Goal: Task Accomplishment & Management: Manage account settings

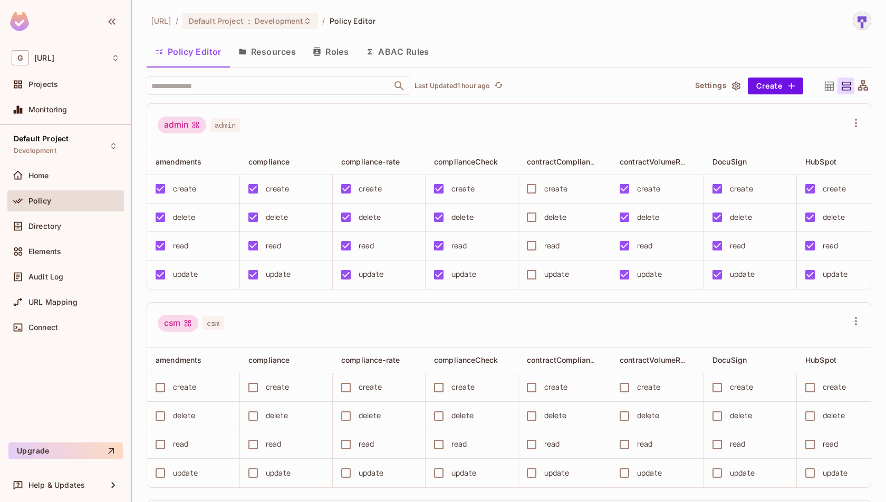
click at [260, 59] on button "Resources" at bounding box center [267, 51] width 74 height 26
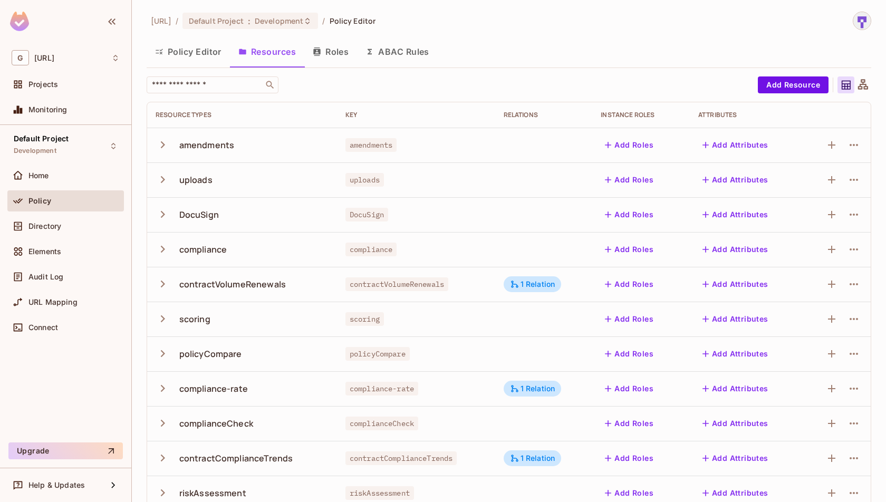
click at [182, 59] on button "Policy Editor" at bounding box center [188, 51] width 83 height 26
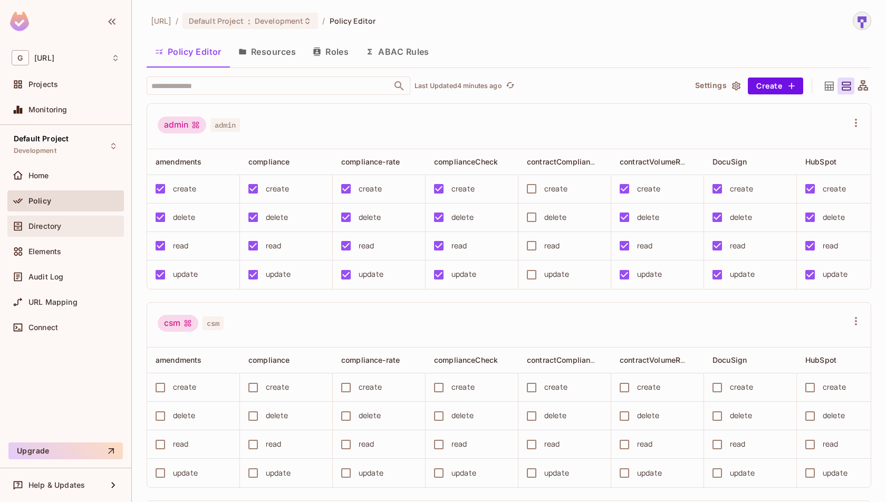
click at [52, 233] on div "Directory" at bounding box center [65, 226] width 117 height 21
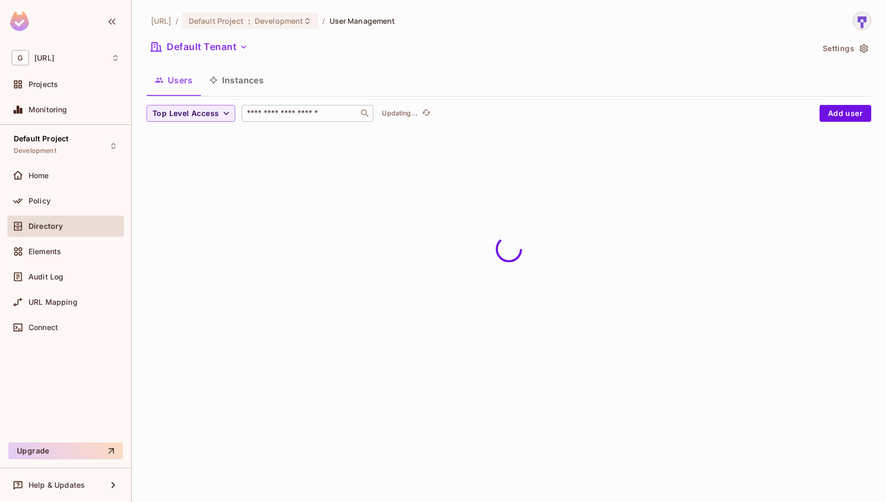
click at [329, 117] on input "text" at bounding box center [300, 113] width 111 height 11
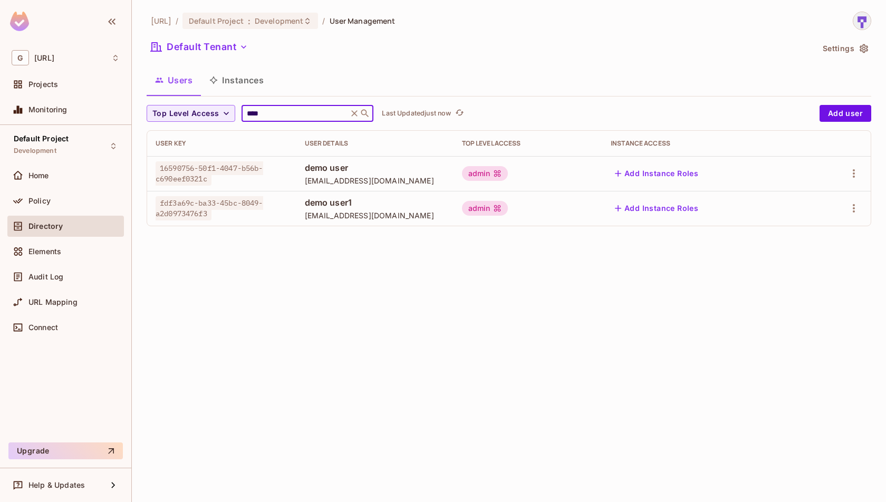
type input "****"
click at [68, 205] on div "Policy" at bounding box center [66, 201] width 108 height 13
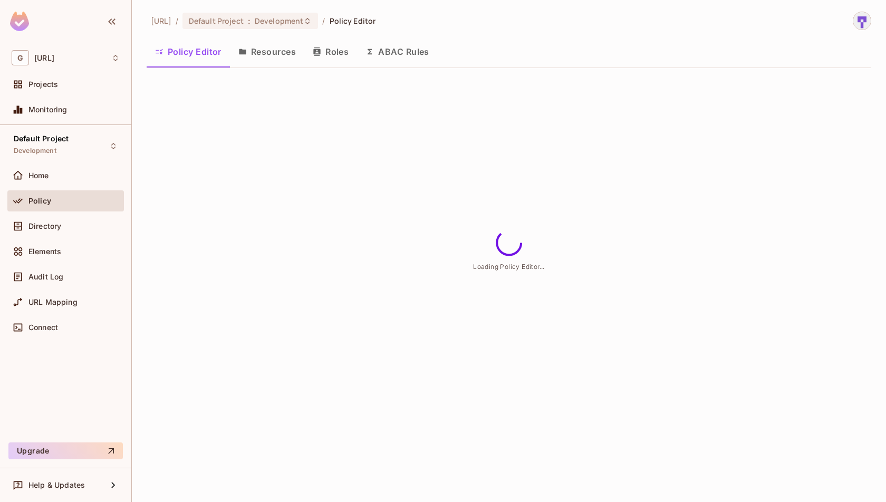
click at [281, 56] on button "Resources" at bounding box center [267, 51] width 74 height 26
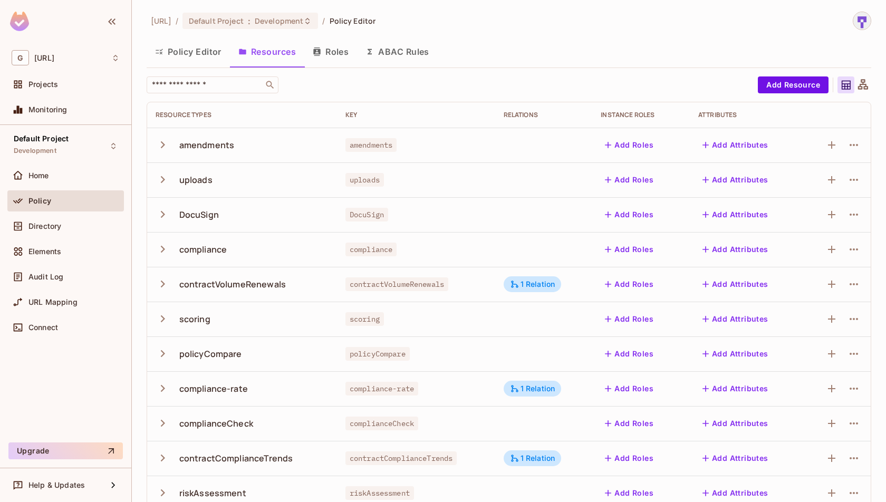
scroll to position [190, 0]
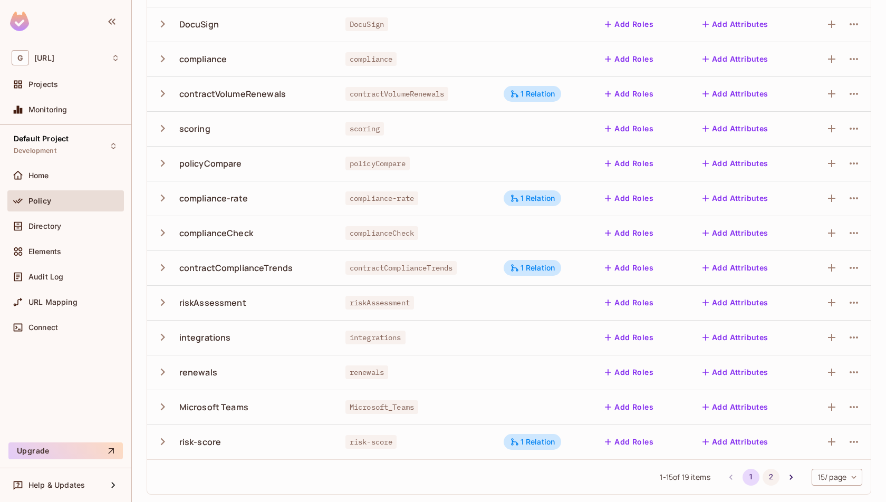
click at [766, 477] on button "2" at bounding box center [771, 477] width 17 height 17
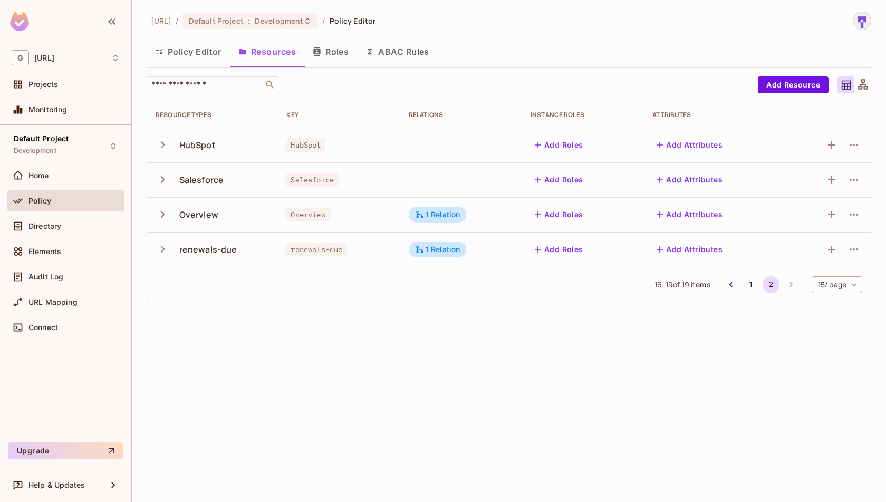
click at [156, 216] on icon "button" at bounding box center [163, 214] width 14 height 14
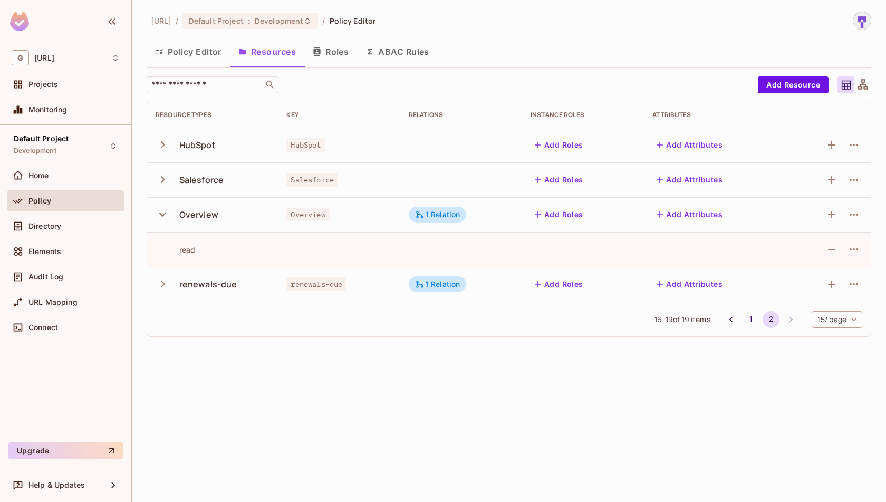
click at [207, 59] on button "Policy Editor" at bounding box center [188, 51] width 83 height 26
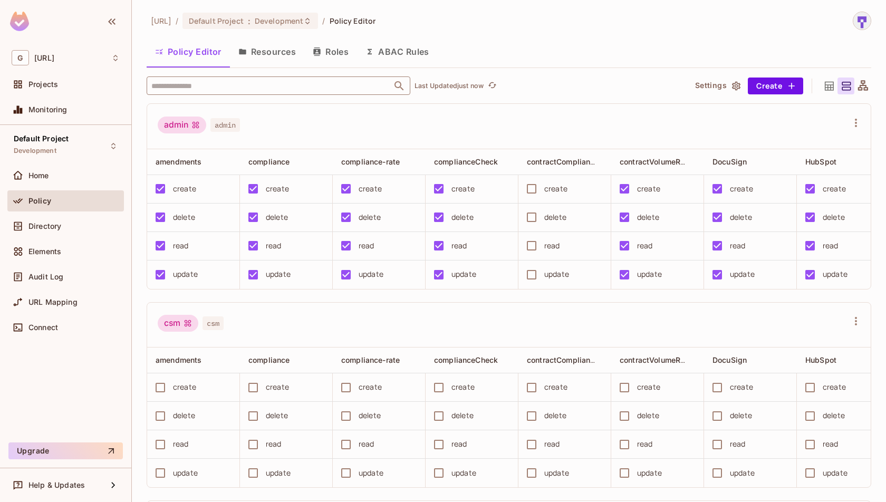
click at [388, 89] on input "text" at bounding box center [269, 85] width 241 height 18
type input "****"
click at [260, 148] on ul "Resources Overview Overview" at bounding box center [279, 124] width 264 height 61
click at [208, 145] on li "Overview Overview" at bounding box center [279, 137] width 264 height 19
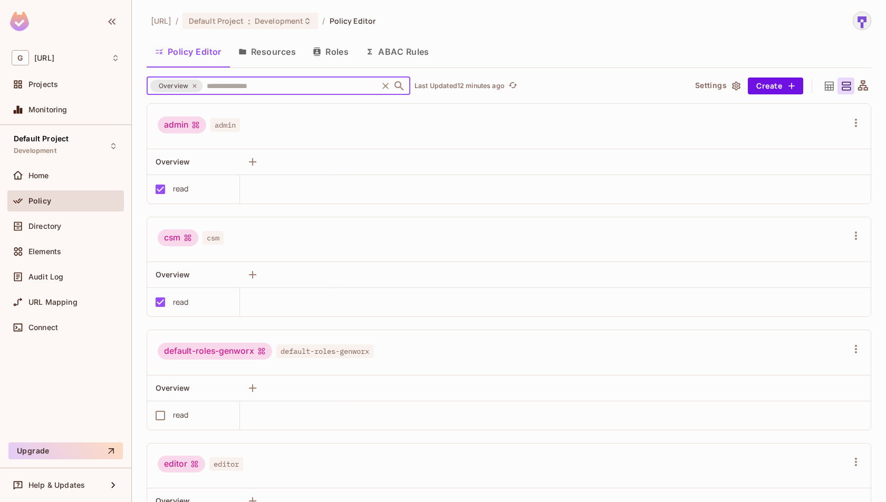
click at [279, 49] on button "Resources" at bounding box center [267, 51] width 74 height 26
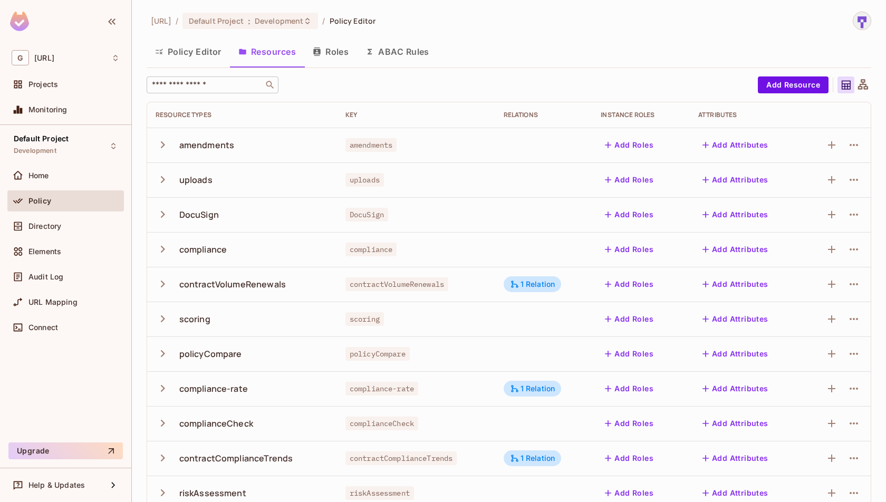
click at [244, 82] on input "text" at bounding box center [205, 85] width 111 height 11
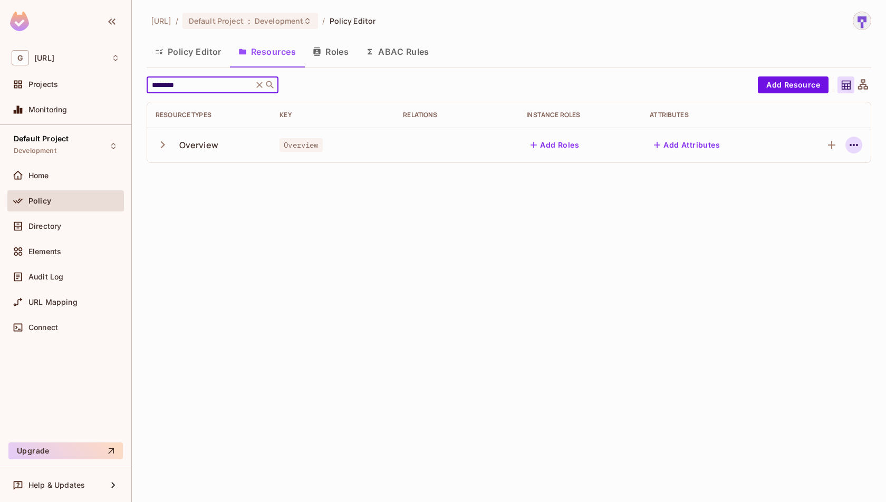
type input "********"
click at [857, 143] on icon "button" at bounding box center [853, 145] width 13 height 13
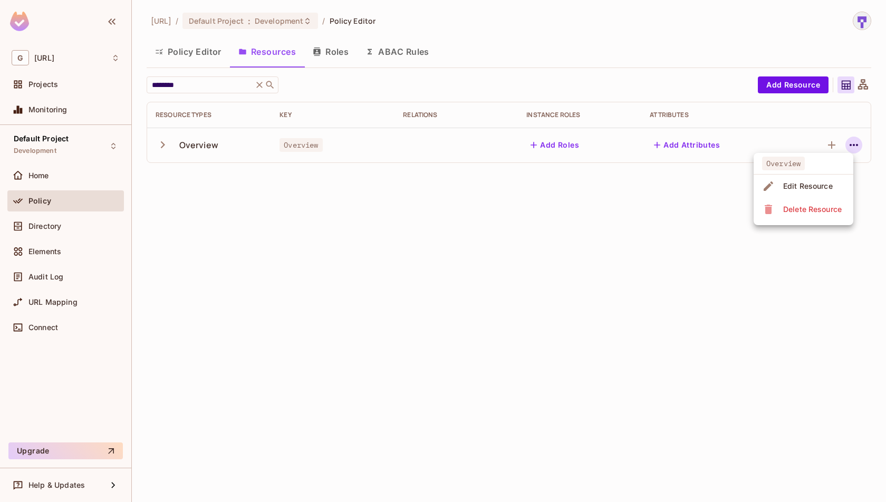
click at [826, 183] on div "Edit Resource" at bounding box center [808, 186] width 50 height 11
click at [855, 149] on icon "button" at bounding box center [853, 145] width 13 height 13
click at [822, 183] on div "Edit Resource" at bounding box center [808, 186] width 50 height 11
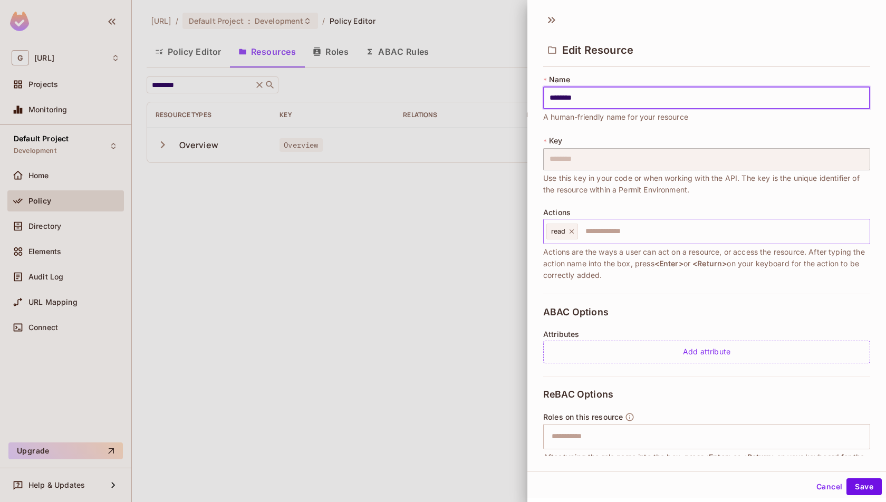
click at [573, 229] on icon at bounding box center [572, 231] width 4 height 4
click at [573, 229] on input "text" at bounding box center [705, 231] width 320 height 21
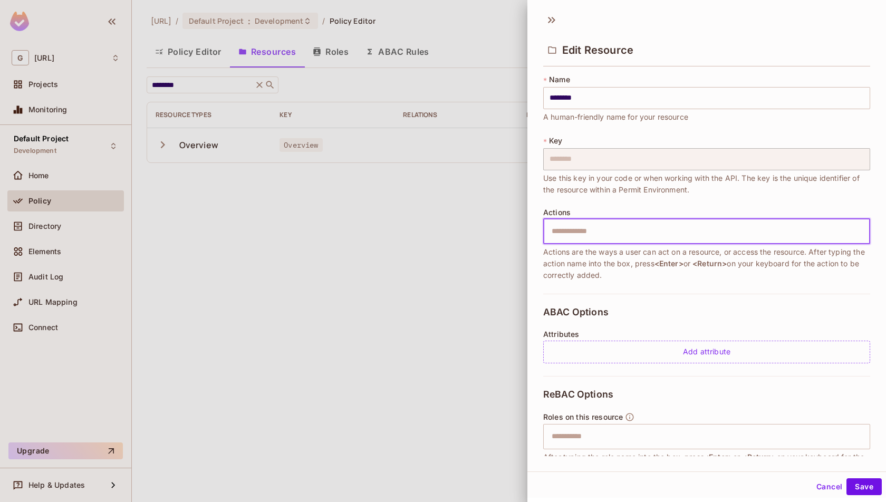
click at [573, 229] on input "text" at bounding box center [705, 231] width 320 height 21
type input "****"
click at [865, 485] on button "Save" at bounding box center [863, 486] width 35 height 17
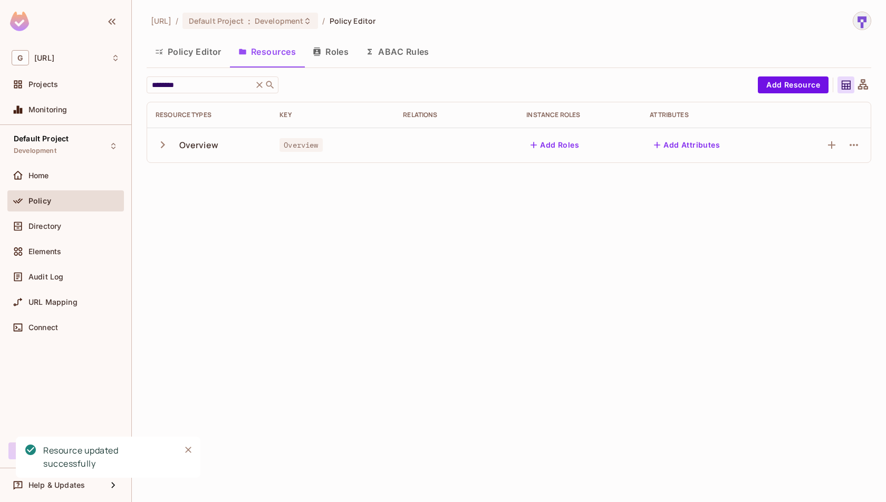
click at [191, 49] on button "Policy Editor" at bounding box center [188, 51] width 83 height 26
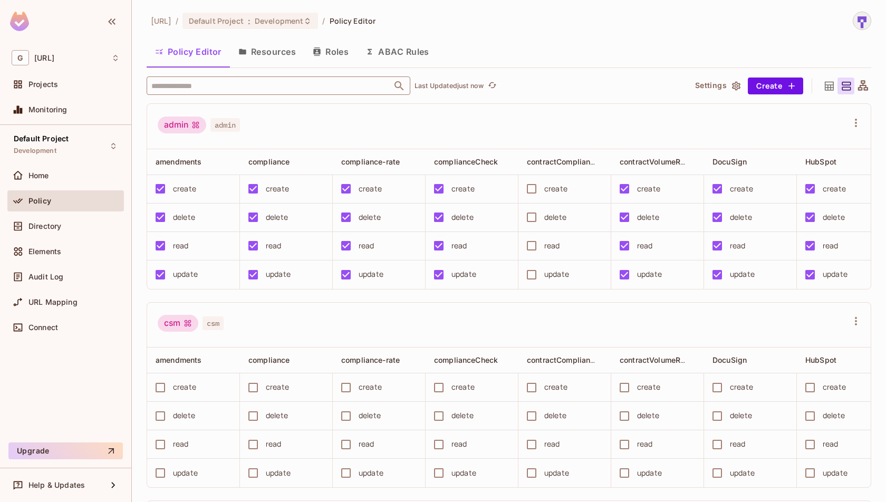
click at [282, 91] on input "text" at bounding box center [269, 85] width 241 height 18
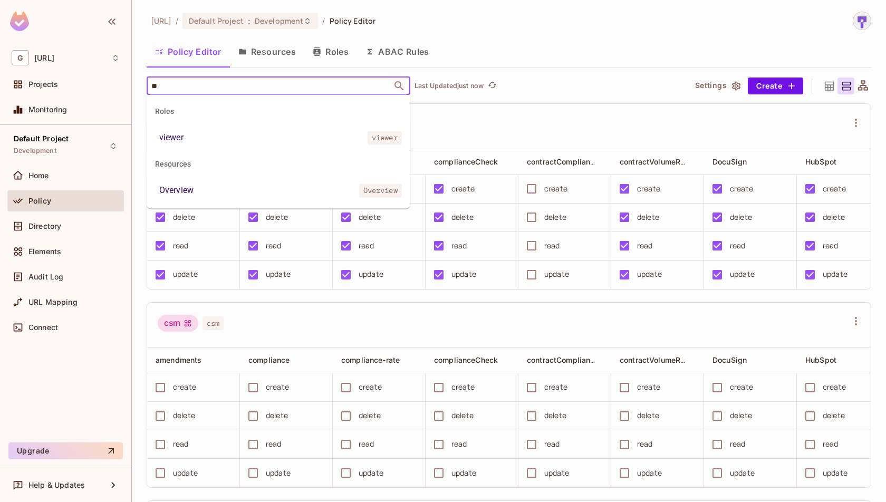
type input "*"
type input "********"
click at [269, 140] on li "Overview Overview" at bounding box center [279, 137] width 264 height 19
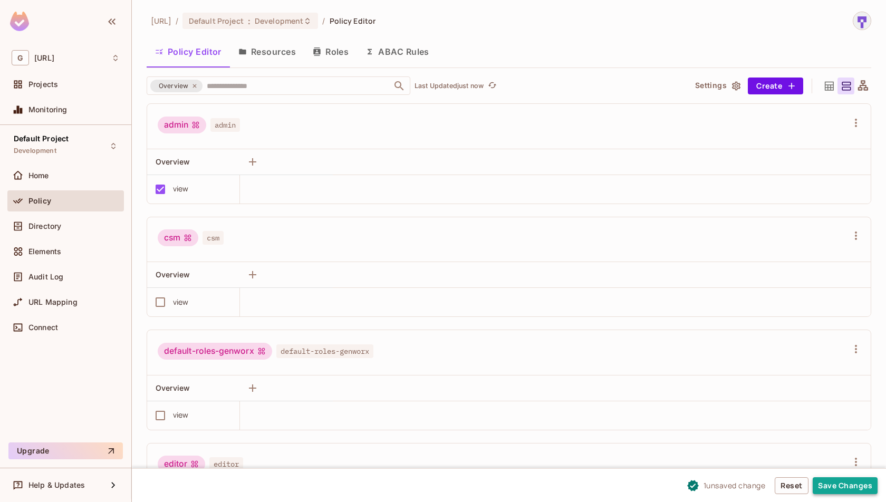
click at [839, 480] on button "Save Changes" at bounding box center [845, 485] width 65 height 17
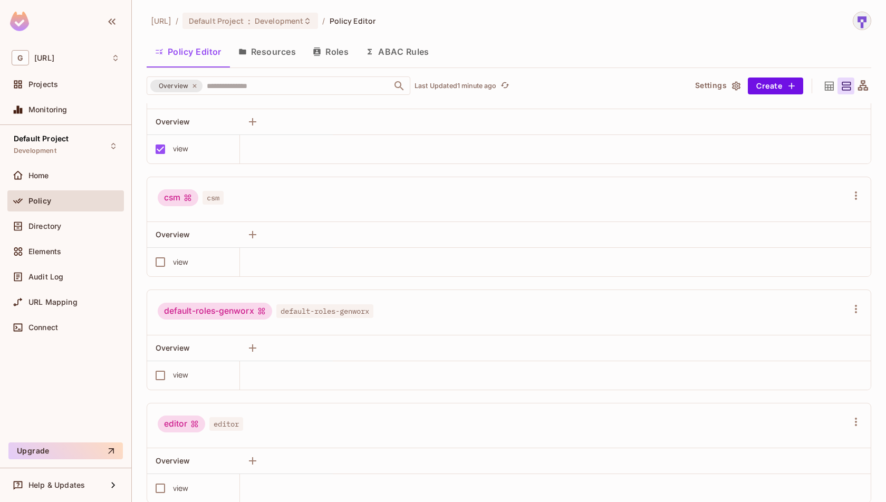
scroll to position [41, 0]
click at [208, 257] on div "view" at bounding box center [190, 261] width 82 height 22
click at [833, 488] on button "Save Changes" at bounding box center [845, 485] width 65 height 17
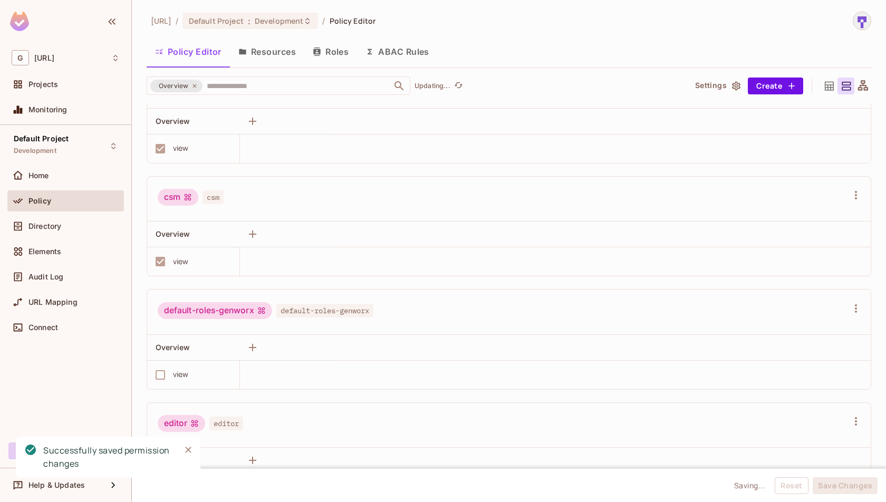
click at [331, 53] on button "Roles" at bounding box center [330, 51] width 53 height 26
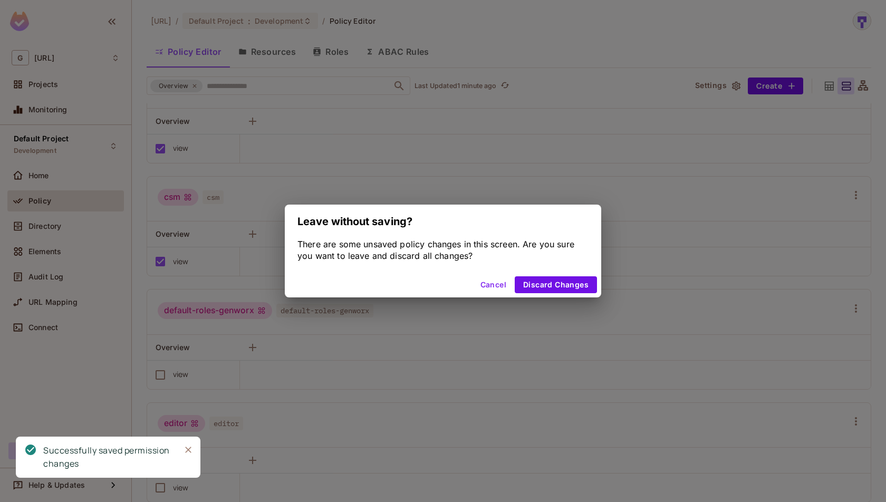
click at [496, 286] on button "Cancel" at bounding box center [493, 284] width 34 height 17
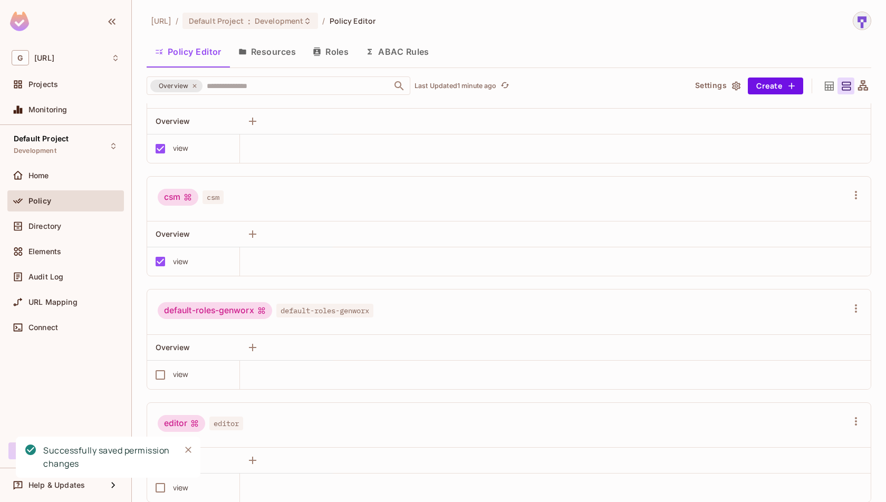
click at [348, 50] on button "Roles" at bounding box center [330, 51] width 53 height 26
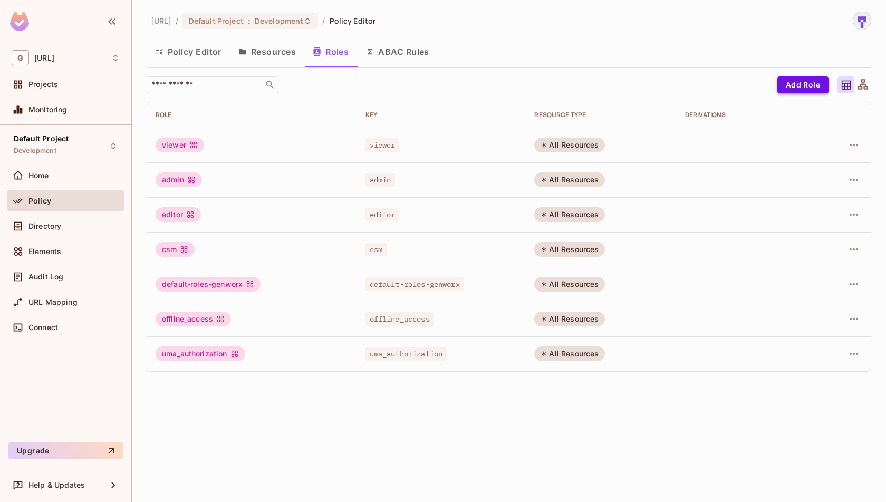
click at [801, 89] on button "Add Role" at bounding box center [802, 84] width 51 height 17
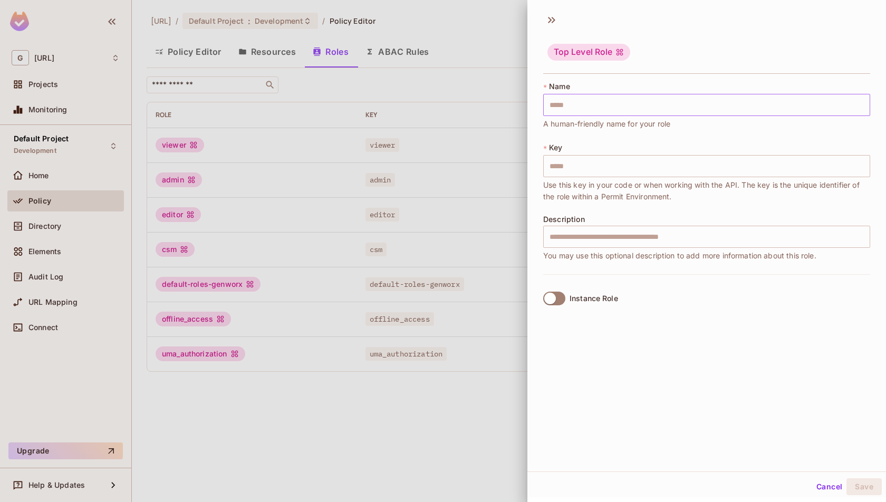
click at [794, 108] on input "text" at bounding box center [706, 105] width 327 height 22
type input "*"
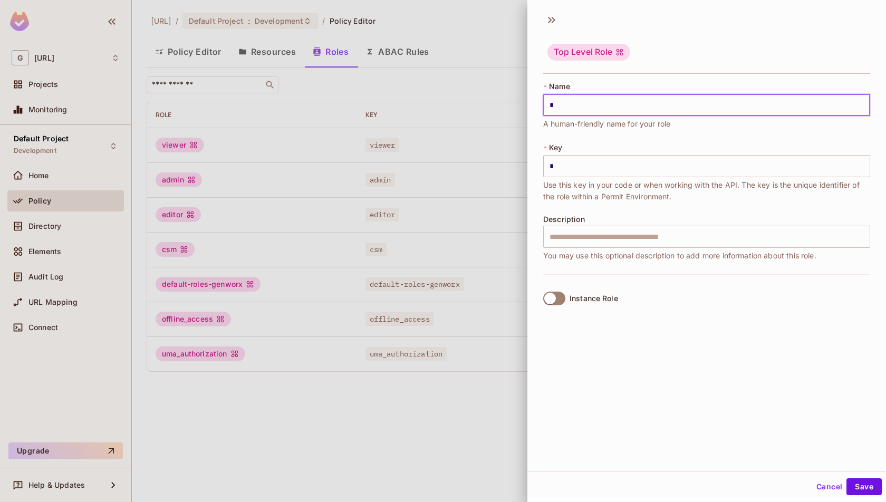
type input "**"
click at [855, 483] on button "Save" at bounding box center [863, 486] width 35 height 17
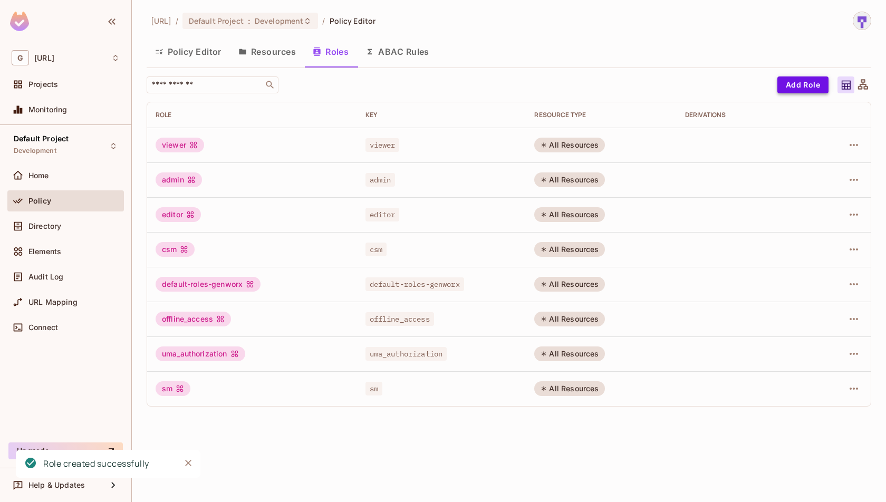
click at [807, 78] on button "Add Role" at bounding box center [802, 84] width 51 height 17
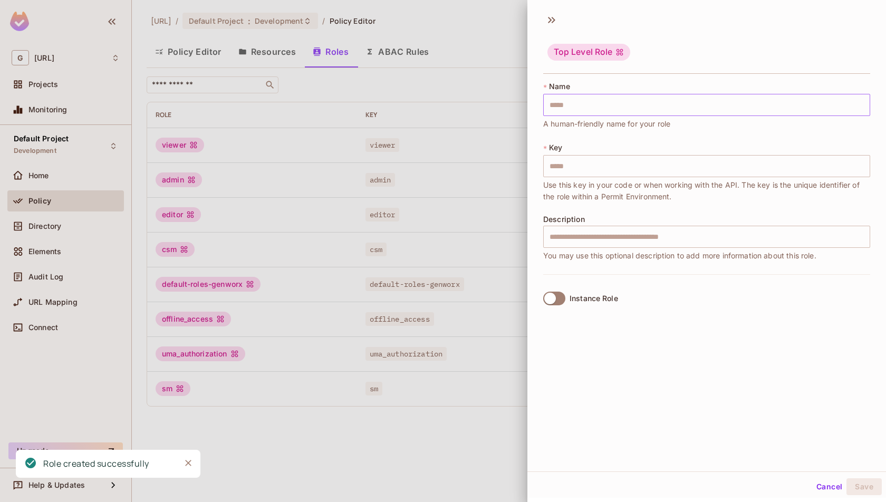
click at [785, 105] on input "text" at bounding box center [706, 105] width 327 height 22
type input "*"
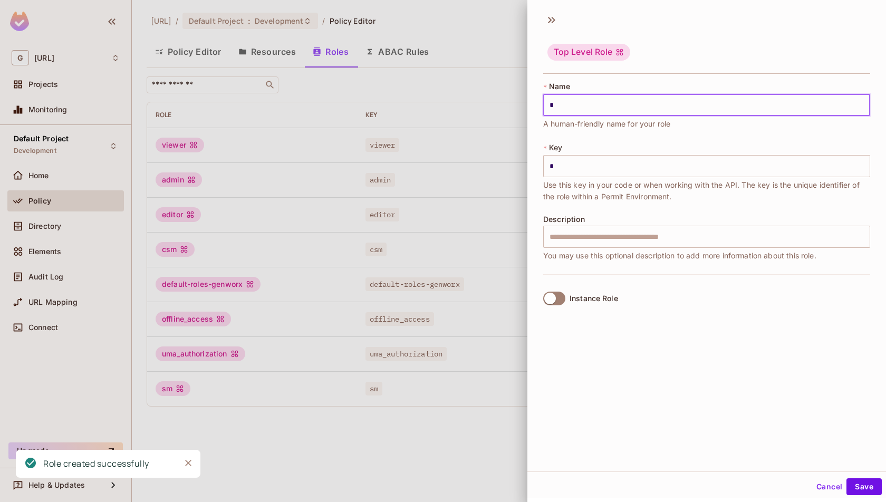
type input "**"
type input "*"
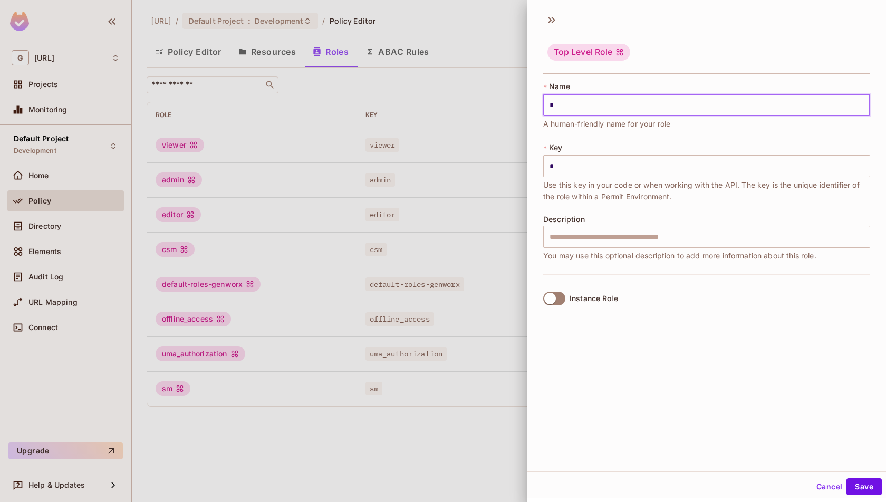
type input "**"
type input "***"
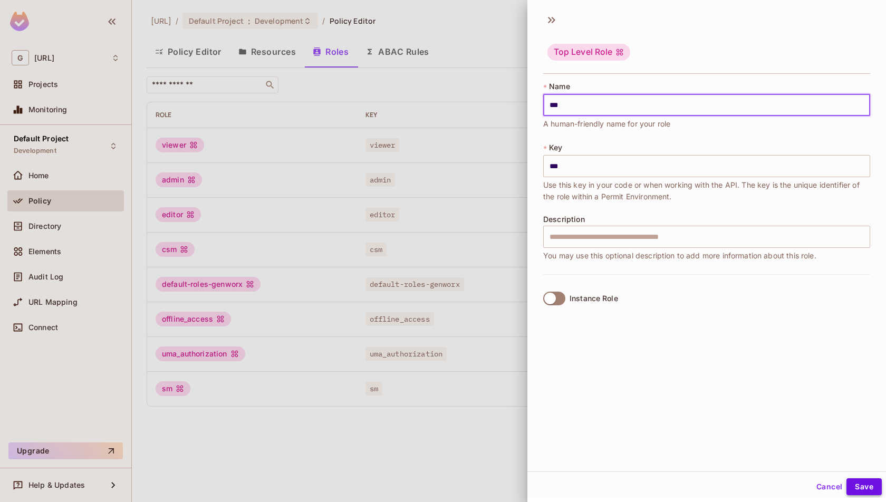
click at [870, 487] on button "Save" at bounding box center [863, 486] width 35 height 17
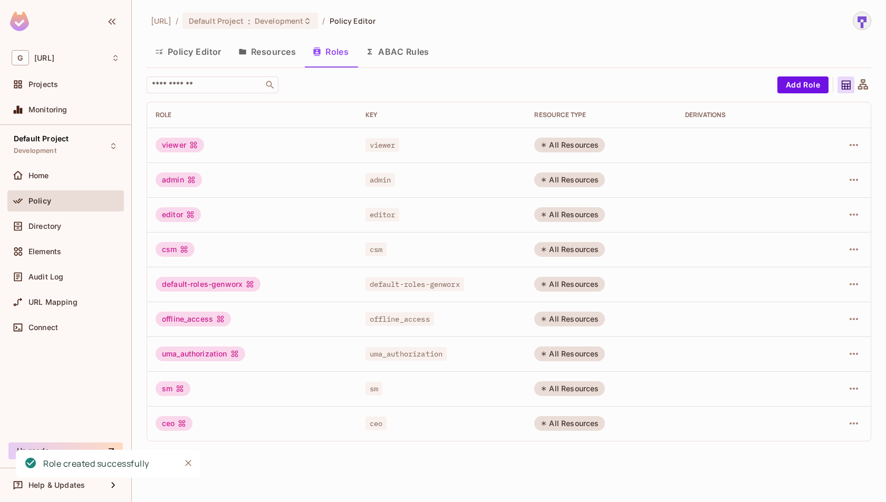
click at [219, 51] on button "Policy Editor" at bounding box center [188, 51] width 83 height 26
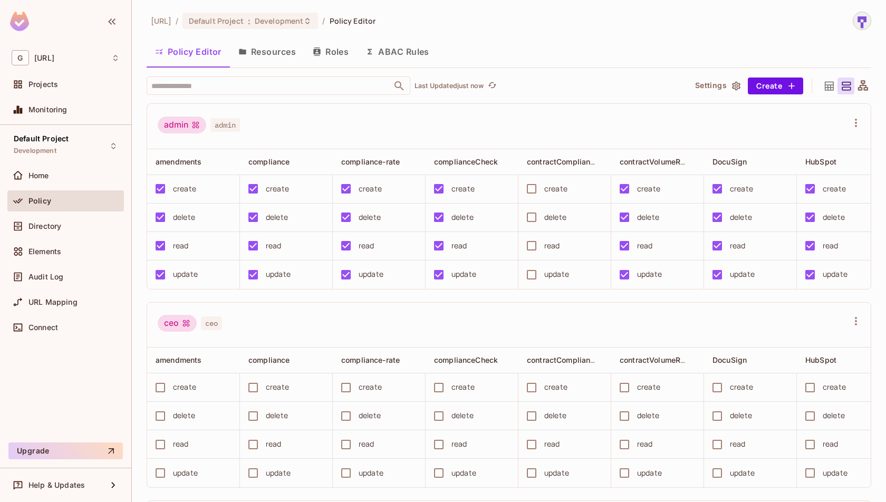
click at [262, 51] on button "Resources" at bounding box center [267, 51] width 74 height 26
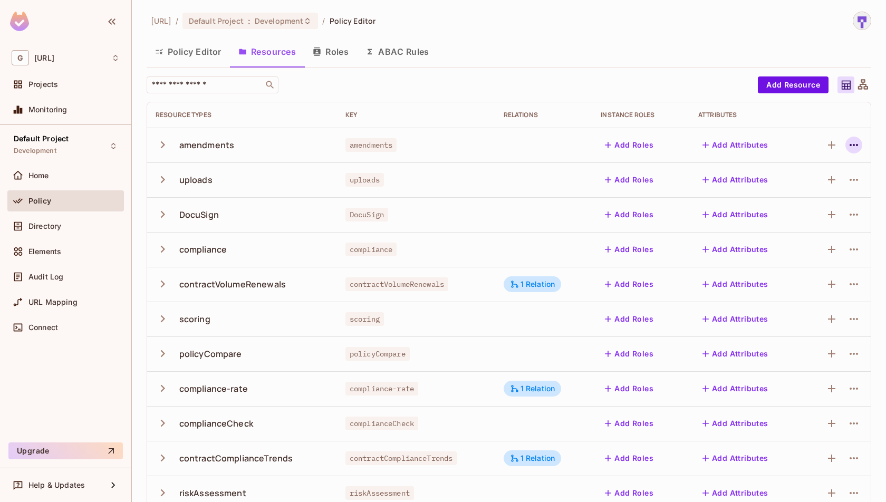
click at [854, 150] on icon "button" at bounding box center [853, 145] width 13 height 13
click at [828, 189] on div "Edit Resource" at bounding box center [808, 186] width 50 height 11
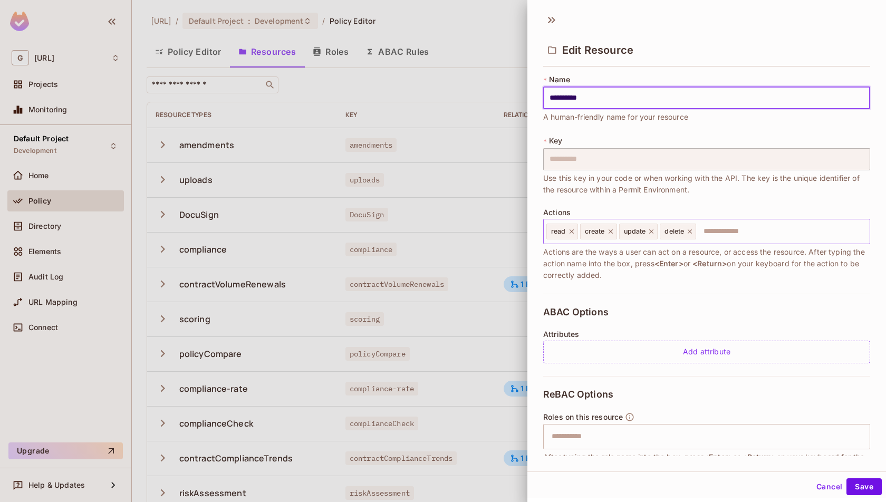
click at [691, 233] on icon at bounding box center [690, 231] width 4 height 4
click at [649, 233] on icon at bounding box center [651, 231] width 7 height 7
click at [611, 233] on icon at bounding box center [610, 231] width 7 height 7
click at [574, 234] on icon at bounding box center [571, 231] width 7 height 7
click at [574, 234] on input "text" at bounding box center [705, 231] width 320 height 21
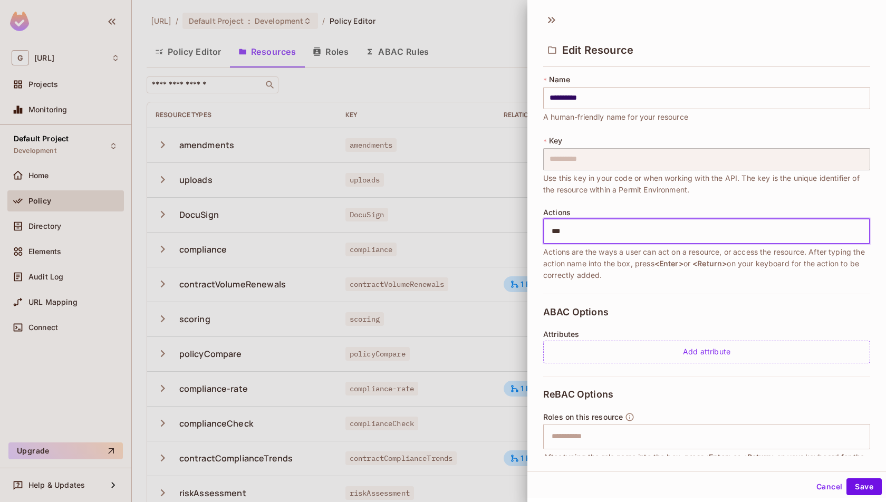
type input "****"
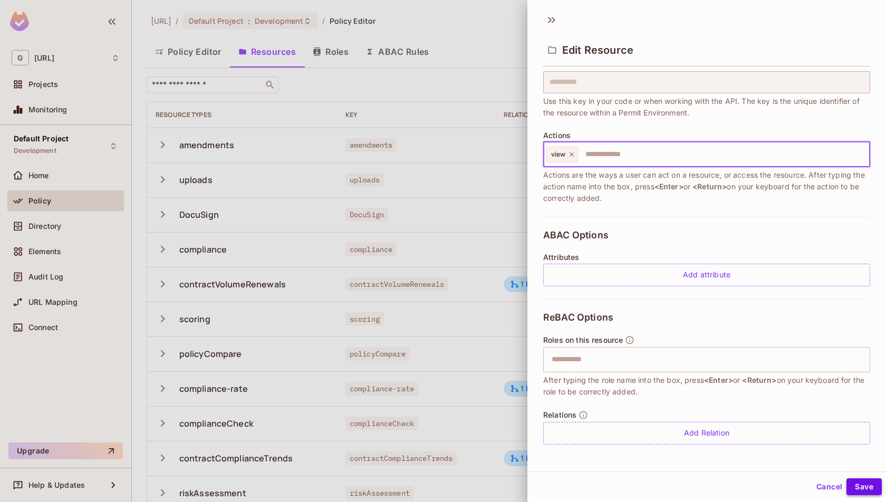
click at [862, 489] on button "Save" at bounding box center [863, 486] width 35 height 17
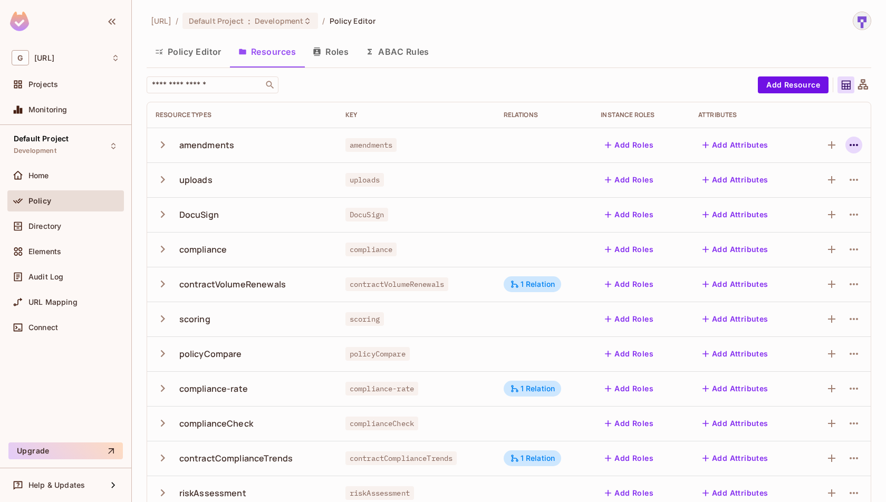
click at [861, 147] on button "button" at bounding box center [853, 145] width 17 height 17
click at [825, 186] on div "Edit Resource" at bounding box center [808, 186] width 50 height 11
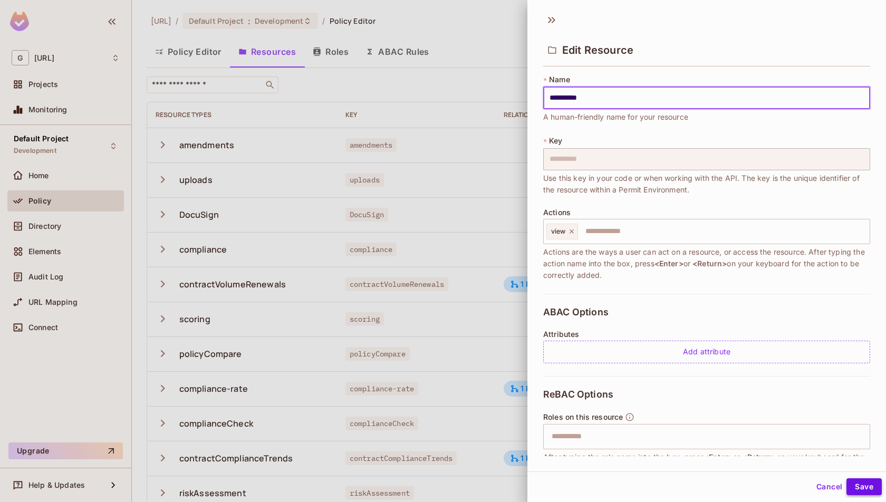
click at [867, 493] on button "Save" at bounding box center [863, 486] width 35 height 17
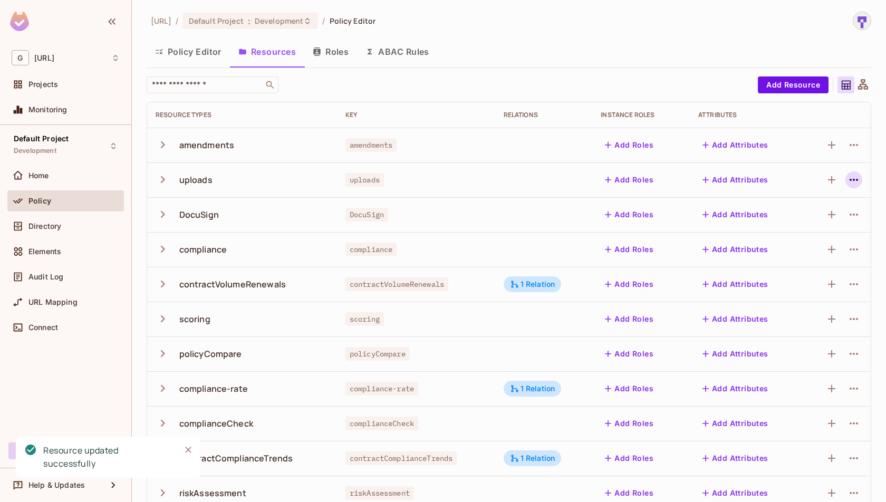
click at [855, 178] on icon "button" at bounding box center [853, 179] width 13 height 13
click at [835, 219] on span "Edit Resource" at bounding box center [808, 221] width 56 height 17
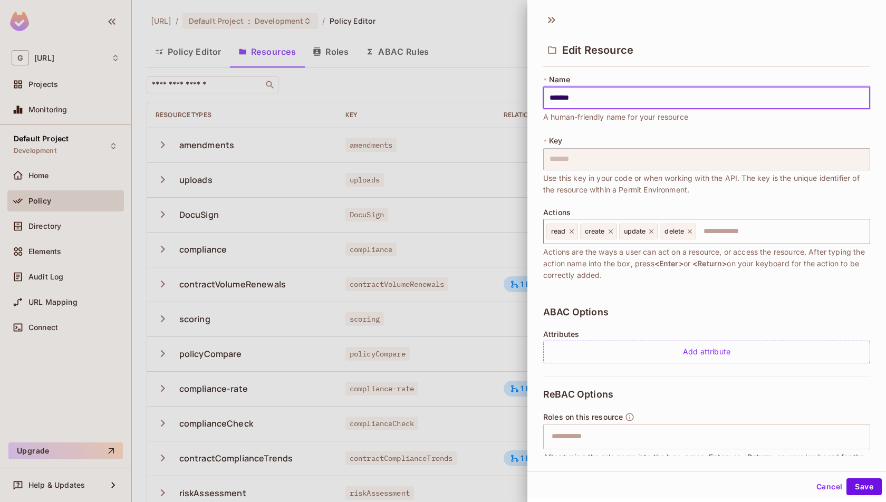
click at [688, 233] on icon at bounding box center [689, 231] width 7 height 7
click at [648, 234] on icon at bounding box center [651, 231] width 7 height 7
click at [612, 233] on icon at bounding box center [610, 231] width 7 height 7
click at [573, 235] on div "read" at bounding box center [562, 232] width 32 height 16
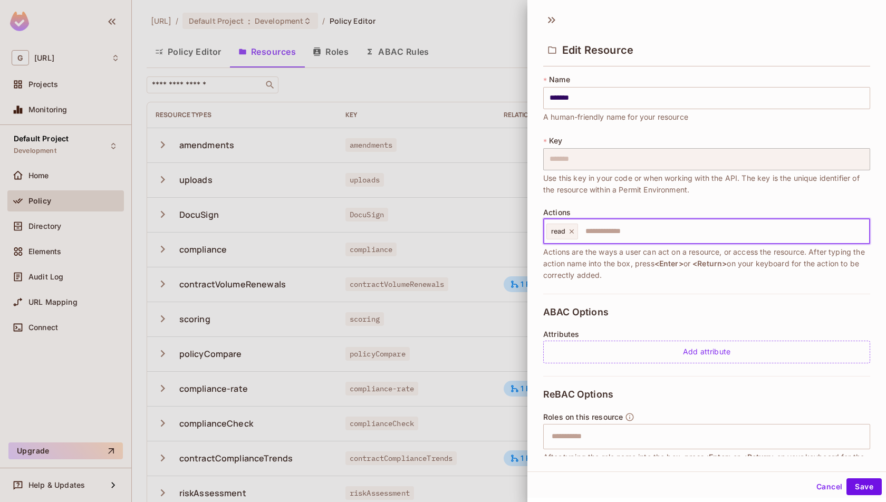
click at [572, 232] on icon at bounding box center [572, 231] width 4 height 4
click at [572, 232] on input "text" at bounding box center [705, 231] width 320 height 21
type input "****"
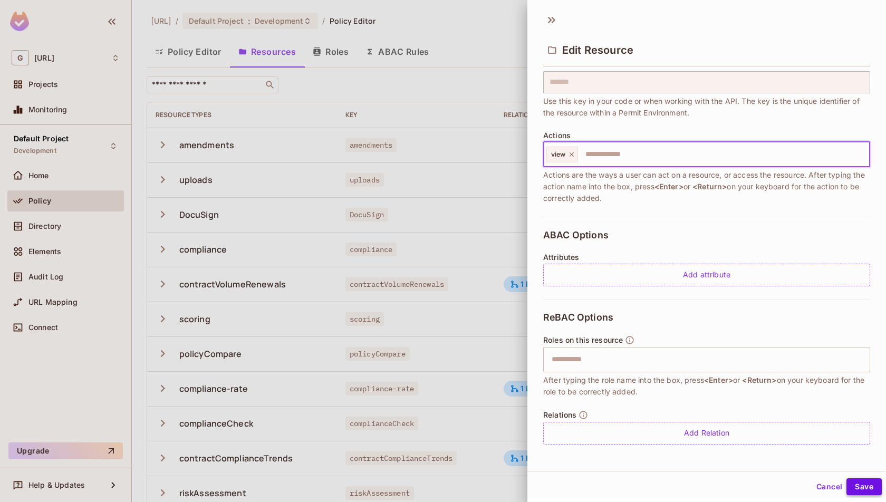
click at [866, 490] on button "Save" at bounding box center [863, 486] width 35 height 17
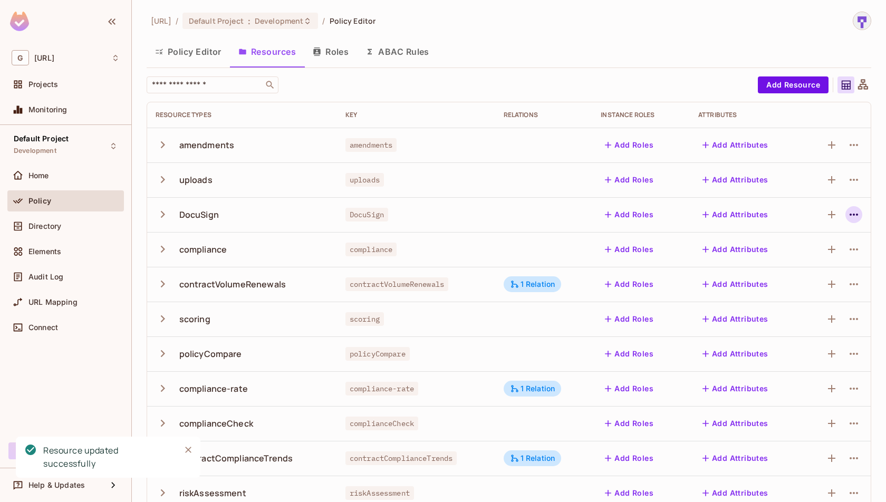
click at [855, 219] on icon "button" at bounding box center [853, 214] width 13 height 13
click at [808, 254] on div "Edit Resource" at bounding box center [808, 255] width 50 height 11
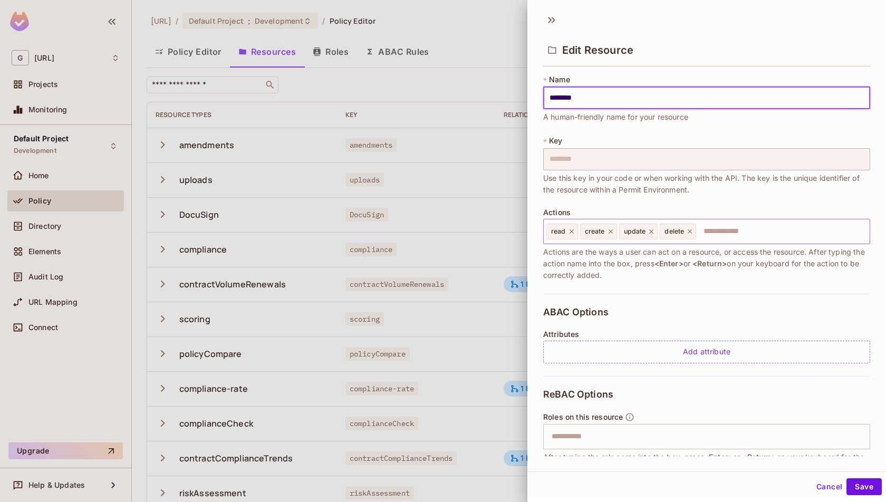
click at [688, 228] on icon at bounding box center [689, 231] width 7 height 7
click at [651, 232] on icon at bounding box center [651, 231] width 7 height 7
click at [609, 232] on icon at bounding box center [610, 231] width 4 height 4
click at [571, 232] on icon at bounding box center [572, 231] width 4 height 4
click at [571, 232] on input "text" at bounding box center [705, 231] width 320 height 21
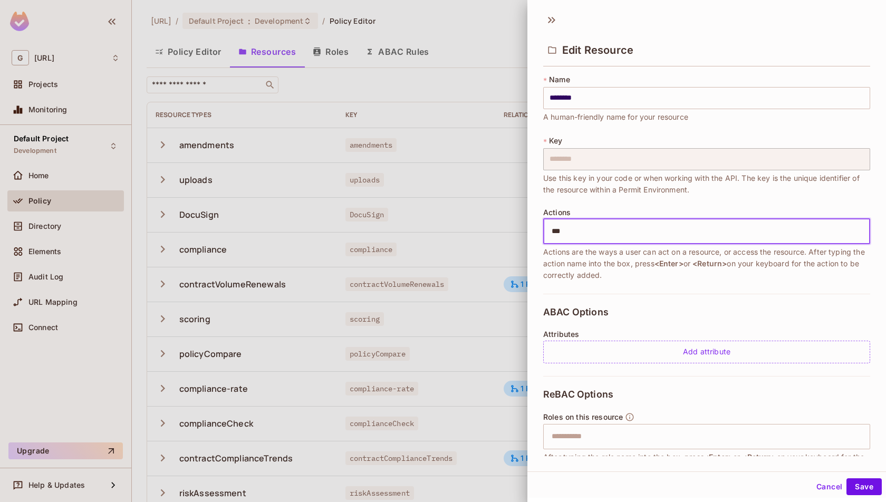
type input "****"
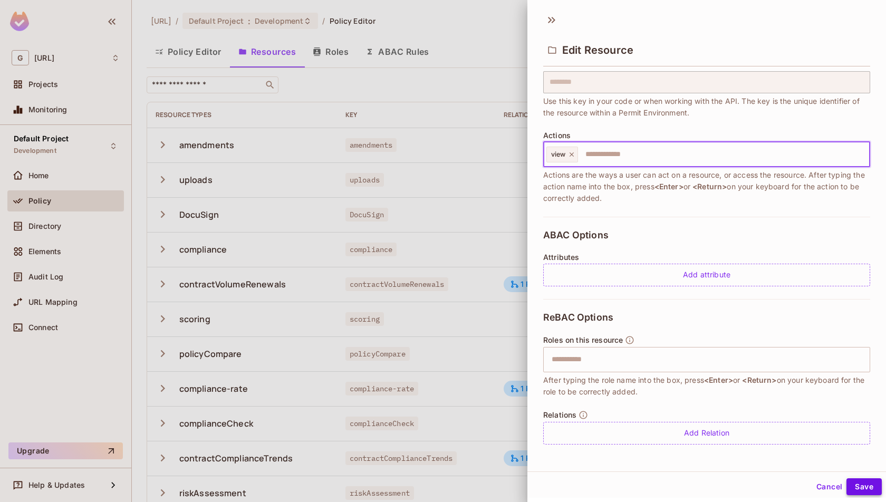
click at [873, 489] on button "Save" at bounding box center [863, 486] width 35 height 17
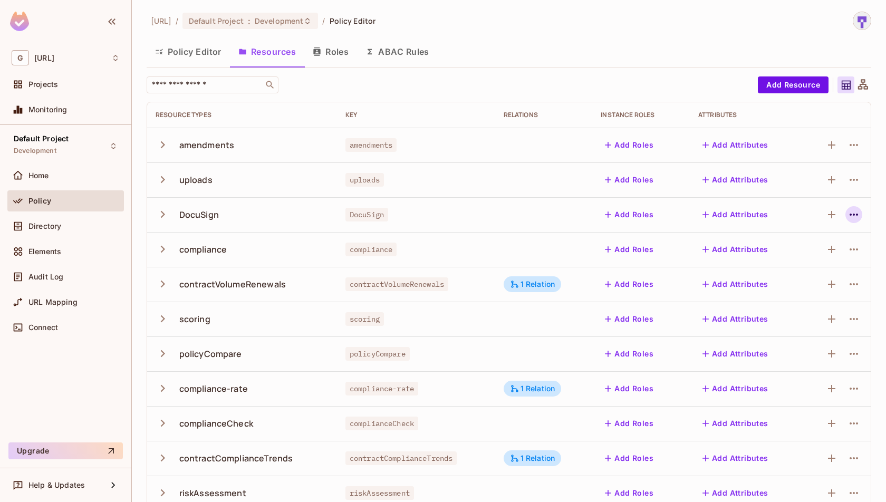
click at [849, 221] on button "button" at bounding box center [853, 214] width 17 height 17
click at [831, 258] on div "Edit Resource" at bounding box center [808, 255] width 50 height 11
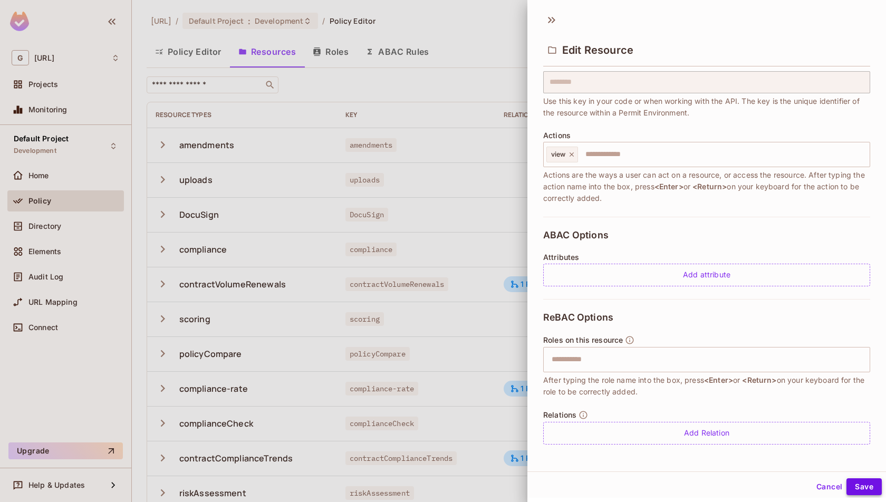
click at [863, 492] on button "Save" at bounding box center [863, 486] width 35 height 17
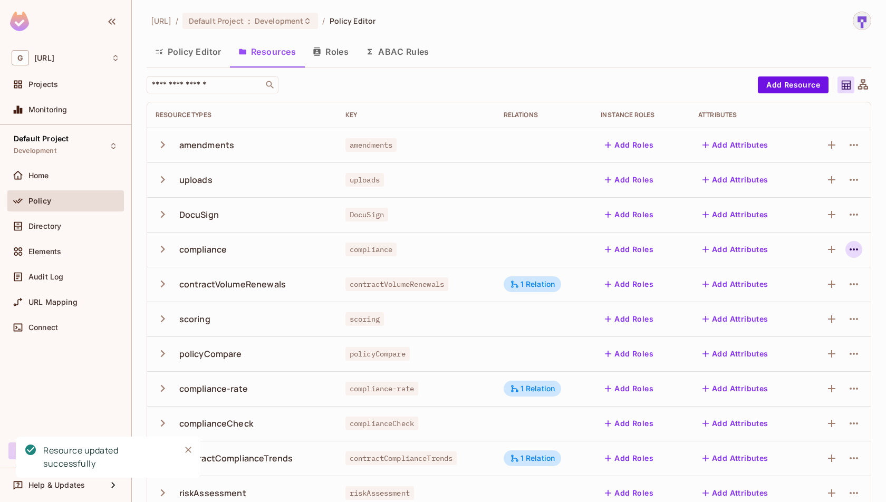
click at [853, 248] on icon "button" at bounding box center [854, 249] width 8 height 2
click at [836, 290] on li "Edit Resource" at bounding box center [804, 290] width 100 height 23
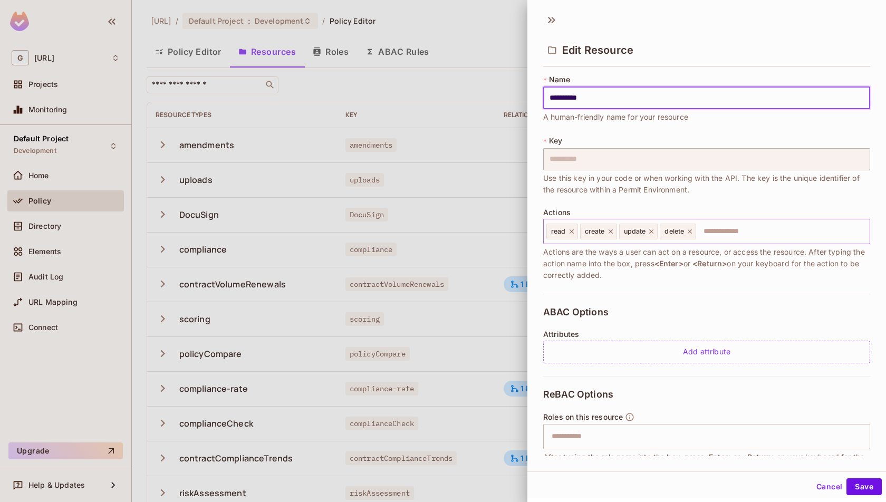
click at [690, 234] on icon at bounding box center [689, 231] width 7 height 7
click at [650, 230] on icon at bounding box center [651, 231] width 4 height 4
click at [611, 232] on icon at bounding box center [610, 231] width 4 height 4
click at [573, 233] on icon at bounding box center [571, 231] width 7 height 7
click at [573, 233] on input "text" at bounding box center [705, 231] width 320 height 21
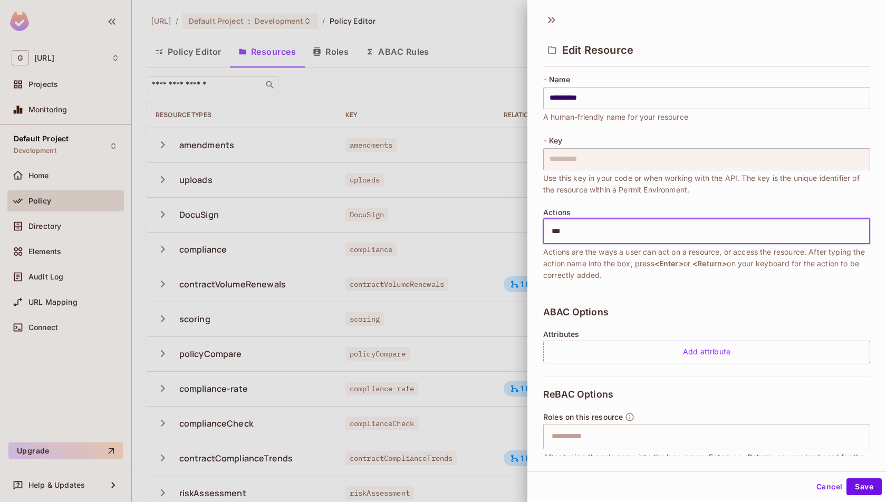
type input "****"
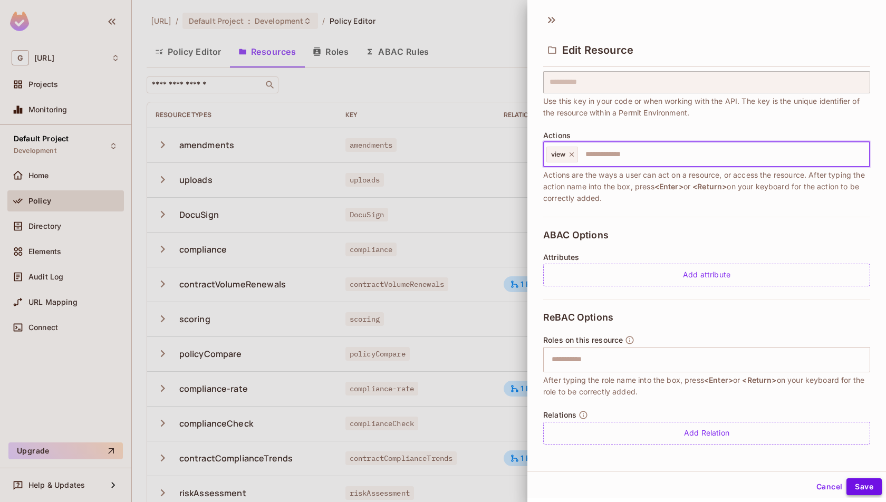
click at [868, 489] on button "Save" at bounding box center [863, 486] width 35 height 17
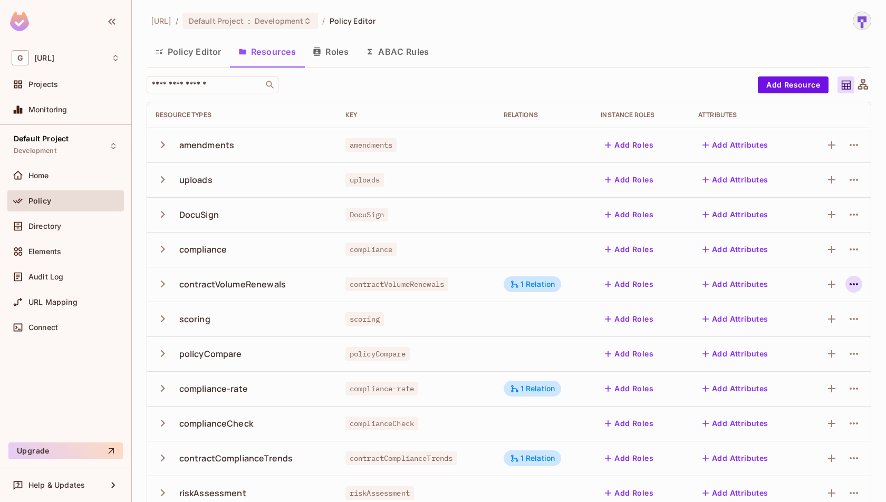
click at [859, 282] on icon "button" at bounding box center [853, 284] width 13 height 13
click at [794, 331] on span "Edit Resource" at bounding box center [784, 325] width 56 height 17
click at [858, 282] on icon "button" at bounding box center [853, 284] width 13 height 13
click at [824, 320] on li "Edit Resource" at bounding box center [789, 325] width 120 height 23
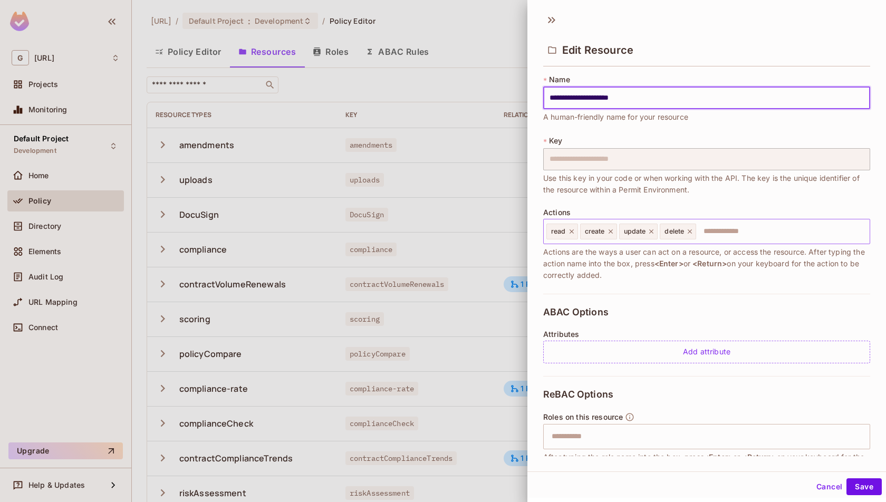
click at [690, 232] on icon at bounding box center [690, 231] width 4 height 4
click at [651, 231] on icon at bounding box center [651, 231] width 7 height 7
click at [607, 230] on icon at bounding box center [610, 231] width 7 height 7
click at [553, 23] on icon at bounding box center [551, 20] width 17 height 17
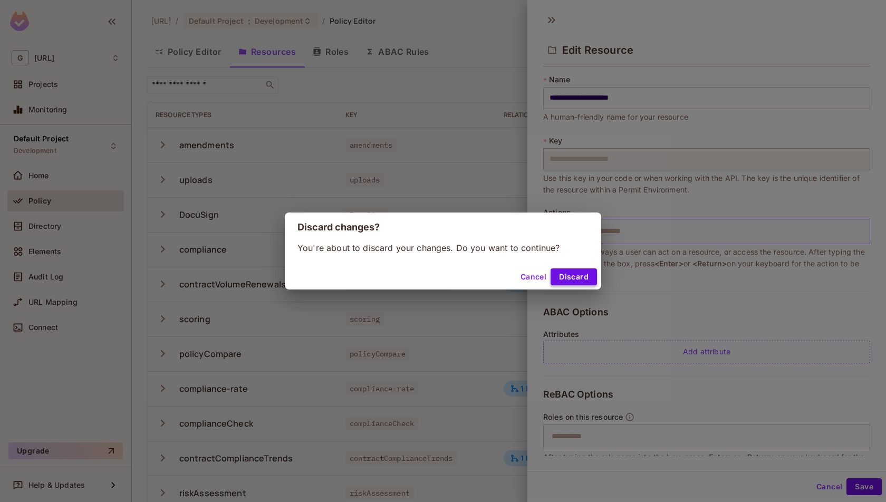
click at [583, 276] on button "Discard" at bounding box center [574, 276] width 46 height 17
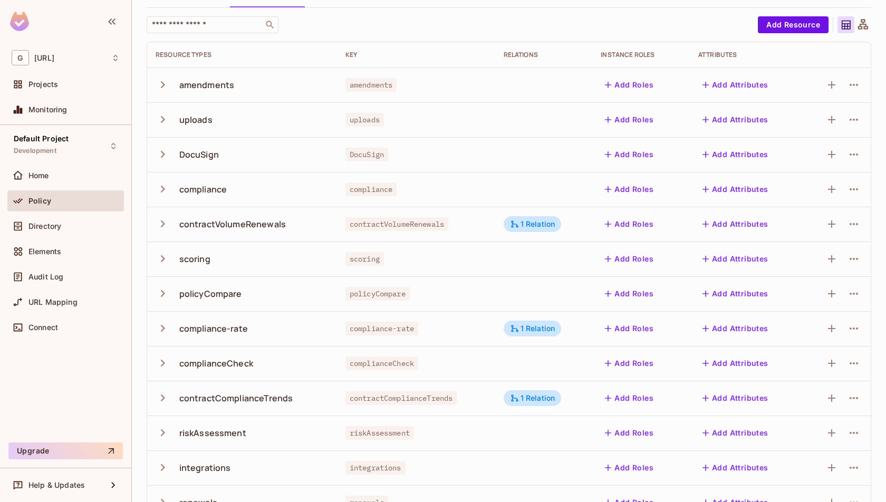
scroll to position [0, 0]
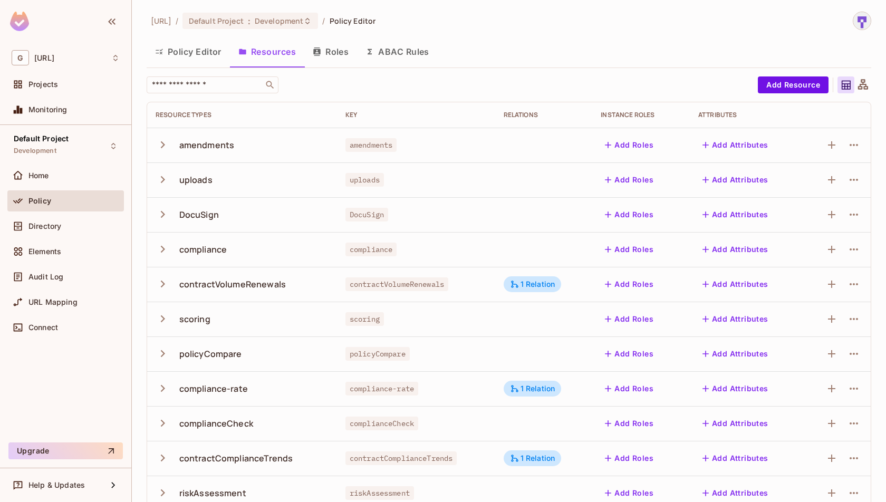
click at [207, 50] on button "Policy Editor" at bounding box center [188, 51] width 83 height 26
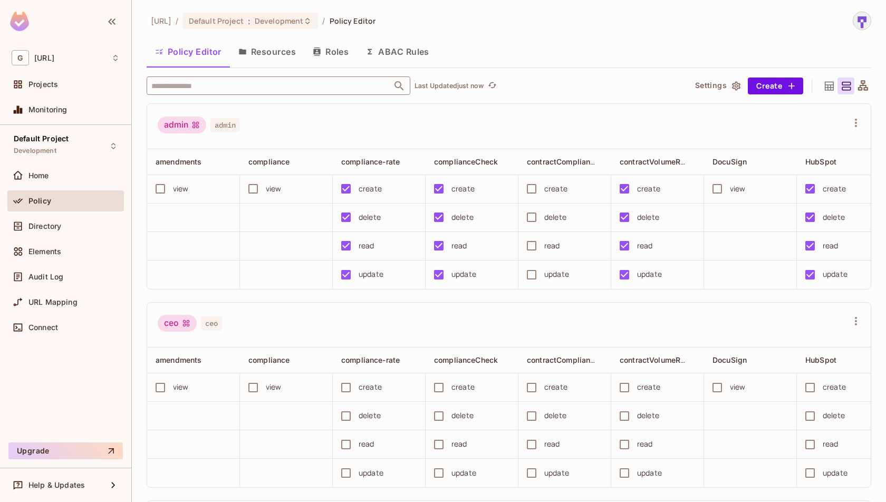
click at [348, 82] on input "text" at bounding box center [269, 85] width 241 height 18
type input "****"
click at [271, 146] on li "Overview Overview" at bounding box center [279, 137] width 264 height 19
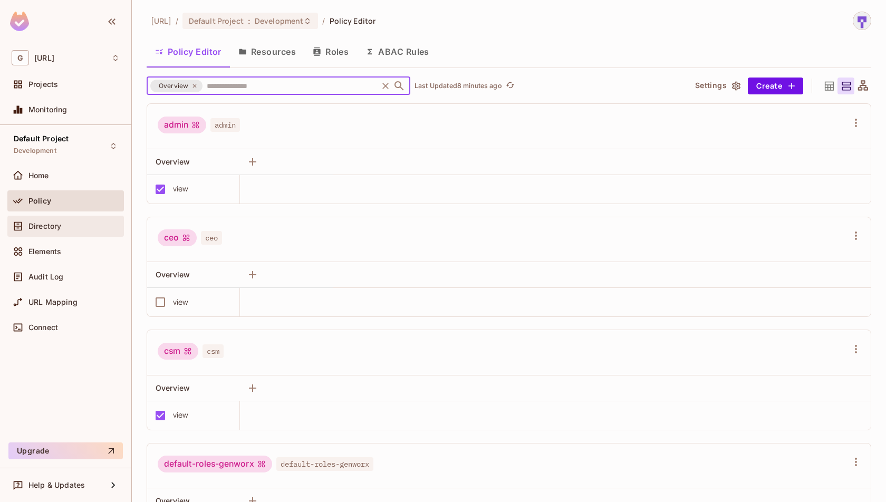
click at [64, 223] on div "Directory" at bounding box center [73, 226] width 91 height 8
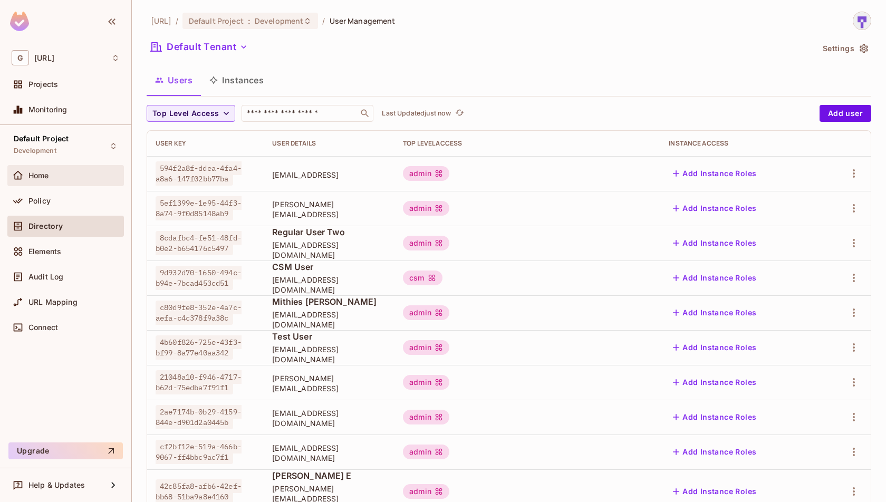
click at [72, 182] on div "Home" at bounding box center [65, 175] width 117 height 21
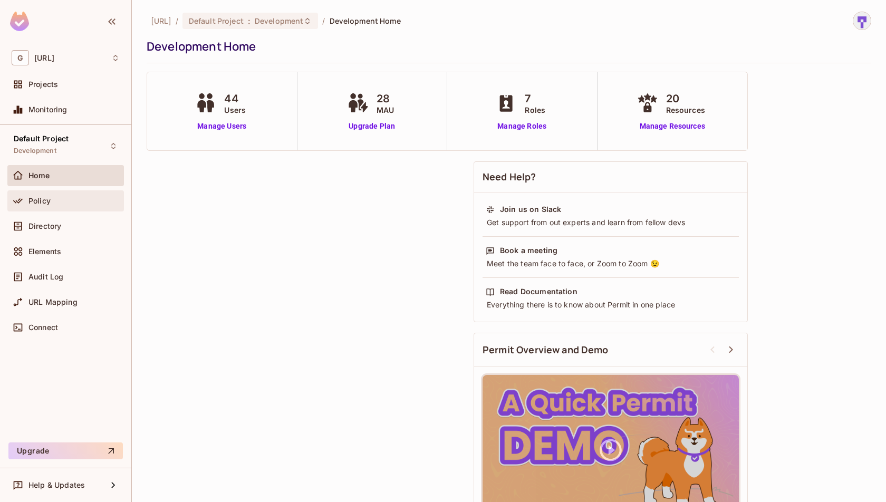
click at [83, 203] on div "Policy" at bounding box center [73, 201] width 91 height 8
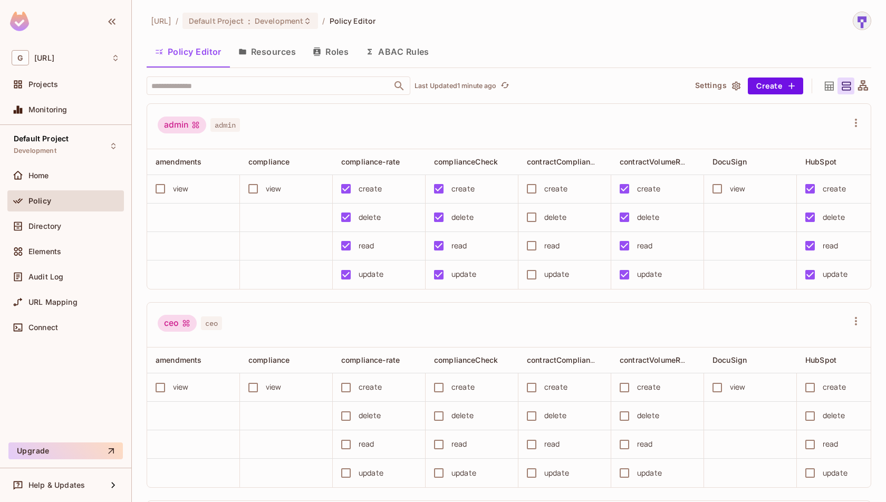
click at [271, 61] on button "Resources" at bounding box center [267, 51] width 74 height 26
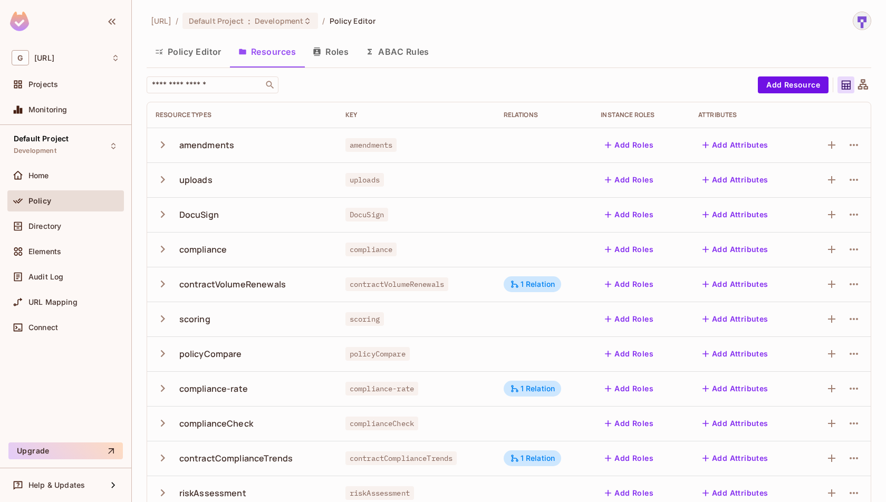
click at [185, 56] on button "Policy Editor" at bounding box center [188, 51] width 83 height 26
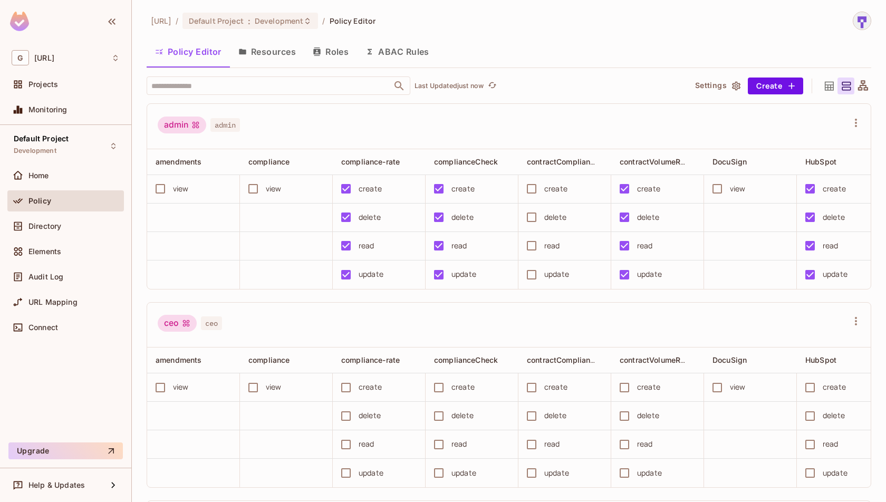
click at [271, 50] on button "Resources" at bounding box center [267, 51] width 74 height 26
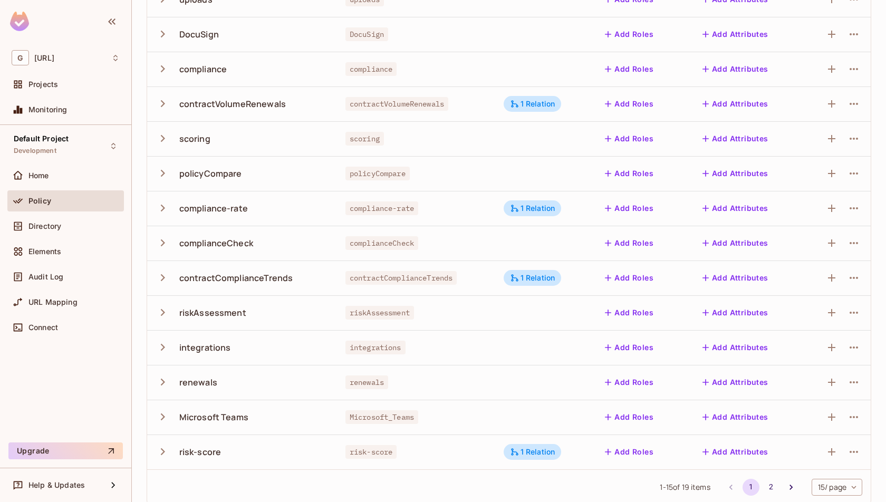
scroll to position [190, 0]
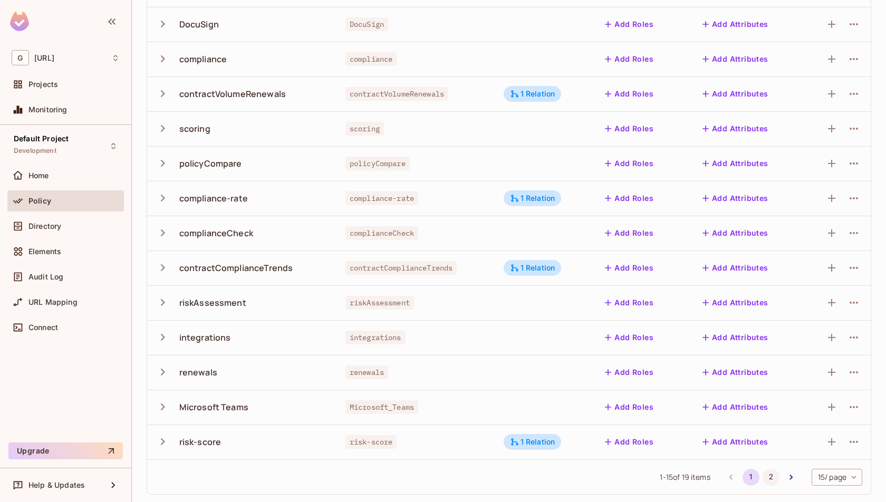
click at [770, 471] on button "2" at bounding box center [771, 477] width 17 height 17
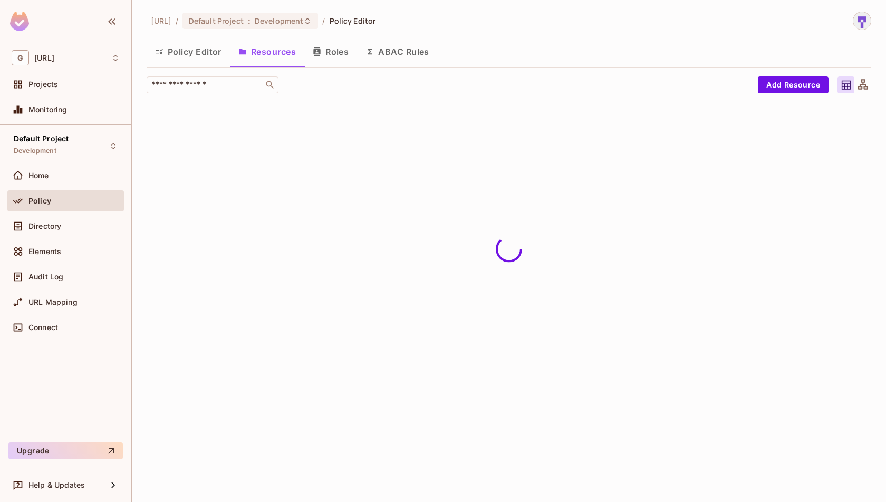
scroll to position [0, 0]
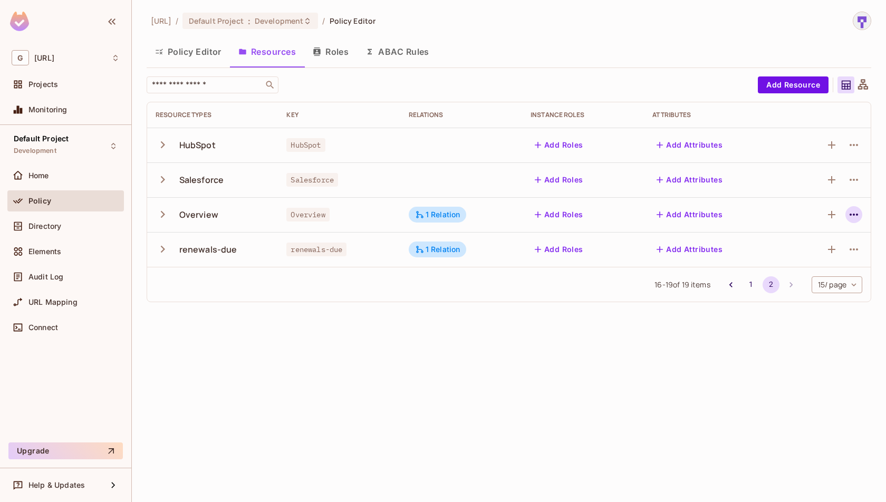
click at [860, 213] on icon "button" at bounding box center [853, 214] width 13 height 13
click at [824, 256] on div "Edit Resource" at bounding box center [808, 255] width 50 height 11
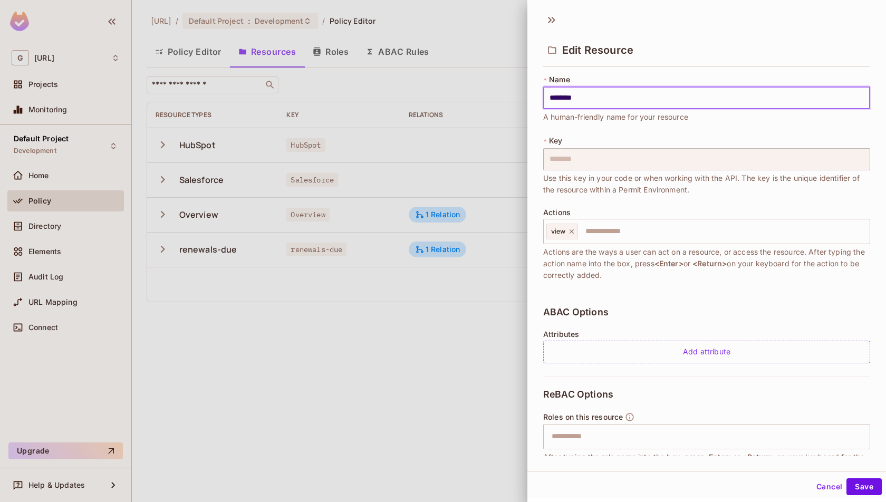
click at [555, 97] on input "********" at bounding box center [706, 98] width 327 height 22
type input "********"
click at [867, 486] on button "Save" at bounding box center [863, 486] width 35 height 17
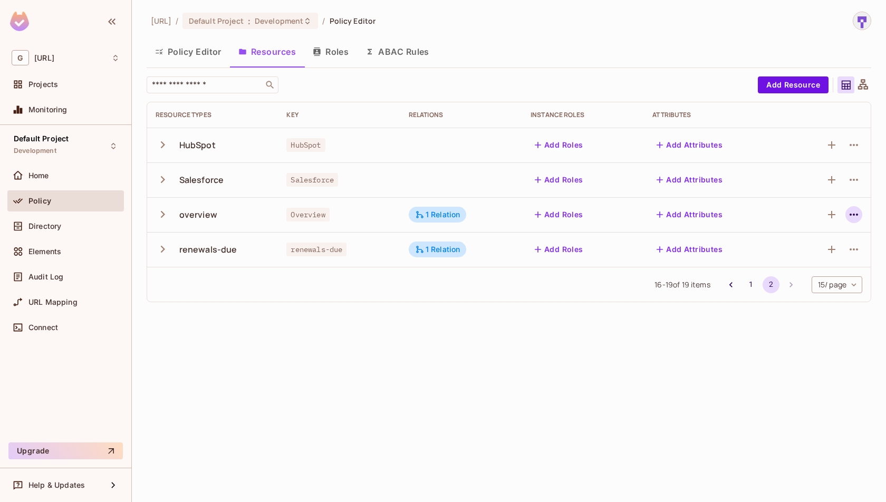
click at [851, 212] on icon "button" at bounding box center [853, 214] width 13 height 13
click at [825, 260] on div "Edit Resource" at bounding box center [808, 255] width 50 height 11
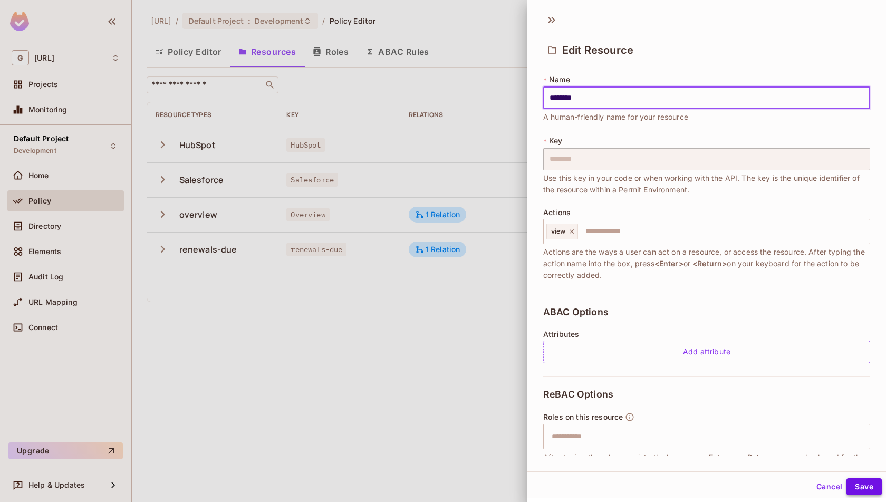
click at [874, 486] on button "Save" at bounding box center [863, 486] width 35 height 17
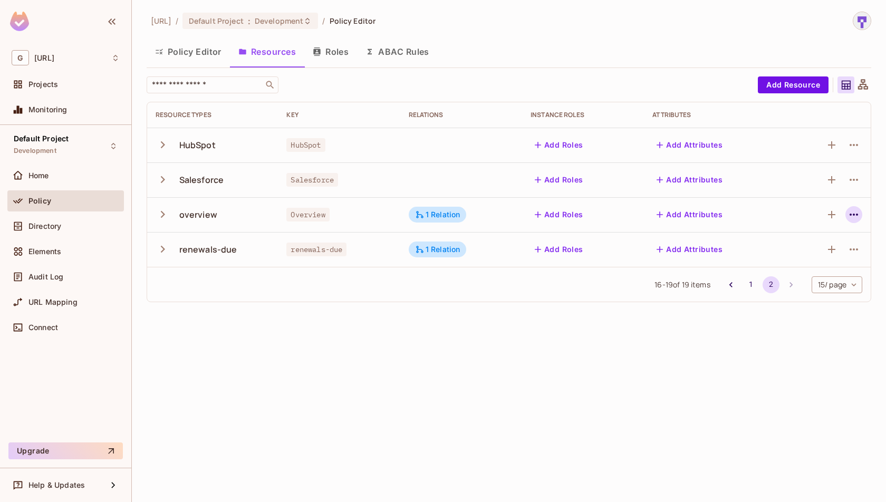
click at [861, 216] on button "button" at bounding box center [853, 214] width 17 height 17
click at [832, 256] on div "Edit Resource" at bounding box center [808, 255] width 50 height 11
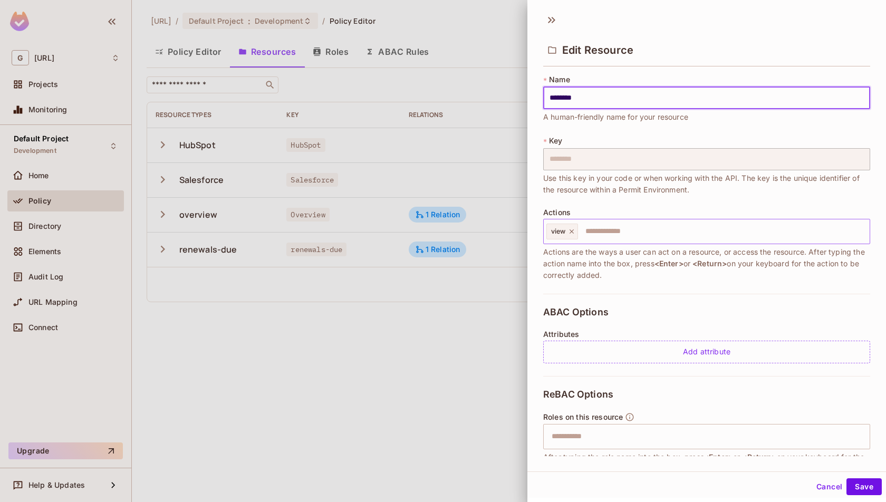
click at [668, 228] on input "text" at bounding box center [722, 231] width 286 height 21
click at [594, 95] on input "********" at bounding box center [706, 98] width 327 height 22
click at [863, 482] on button "Save" at bounding box center [863, 486] width 35 height 17
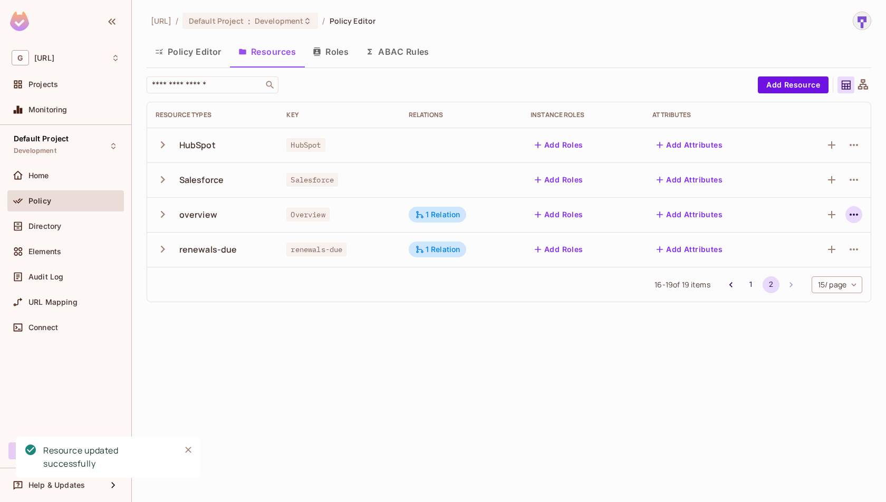
click at [858, 217] on icon "button" at bounding box center [853, 214] width 13 height 13
click at [823, 253] on div "Edit Resource" at bounding box center [808, 255] width 50 height 11
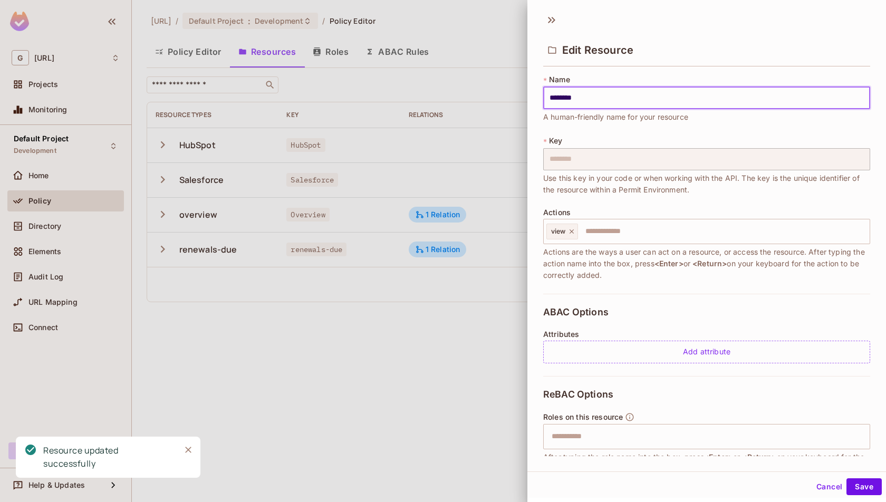
click at [557, 103] on input "********" at bounding box center [706, 98] width 327 height 22
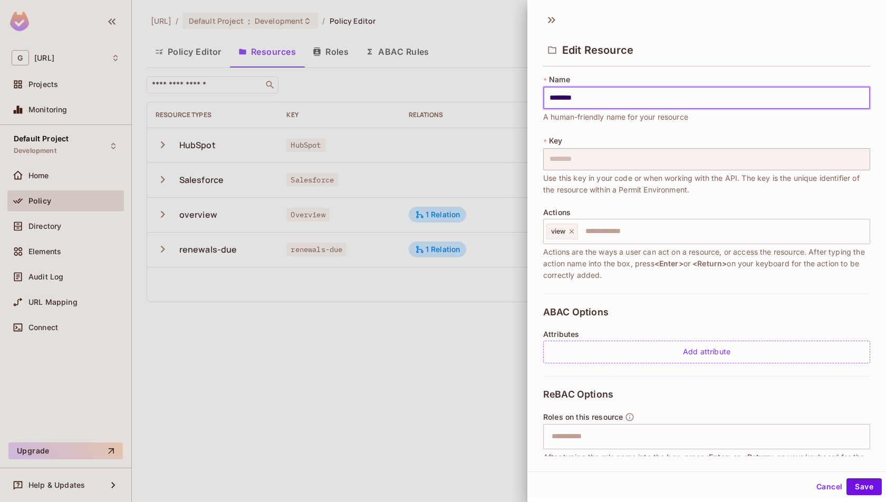
click at [556, 99] on input "********" at bounding box center [706, 98] width 327 height 22
type input "********"
click at [865, 486] on button "Save" at bounding box center [863, 486] width 35 height 17
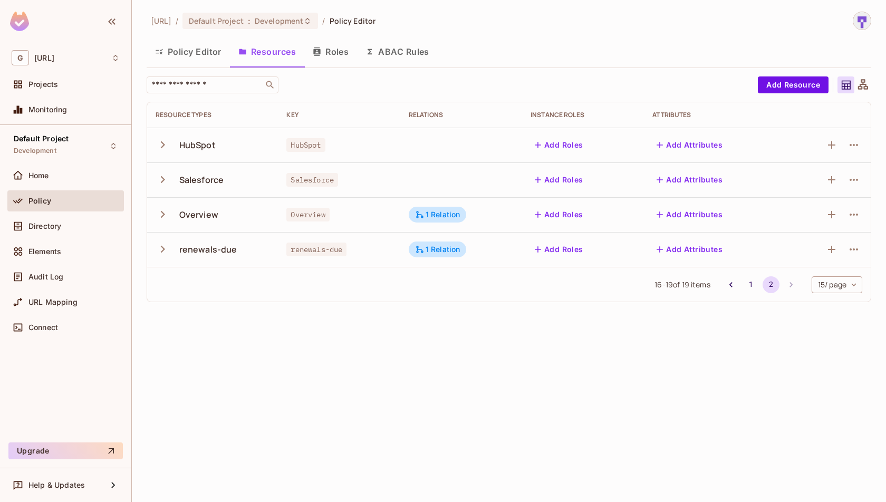
click at [695, 420] on div "[URL] / Default Project : Development / Policy Editor Policy Editor Resources R…" at bounding box center [509, 251] width 754 height 502
click at [163, 210] on icon "button" at bounding box center [163, 214] width 14 height 14
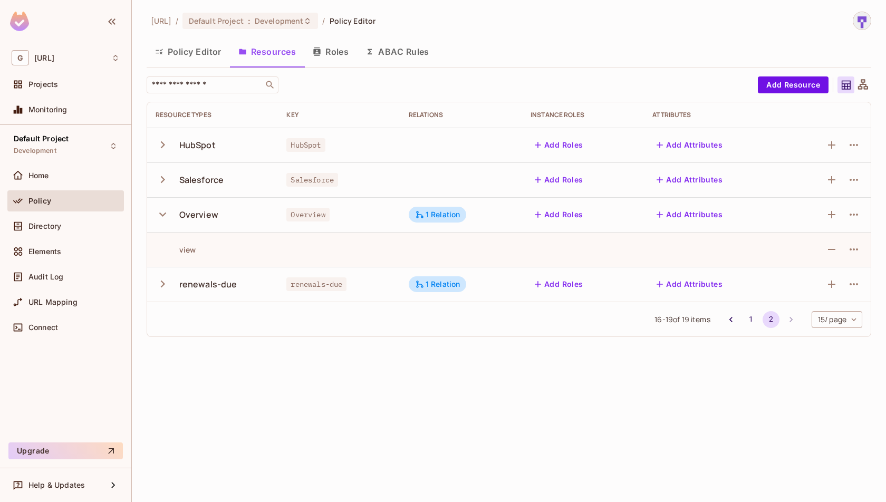
click at [163, 210] on icon "button" at bounding box center [163, 214] width 14 height 14
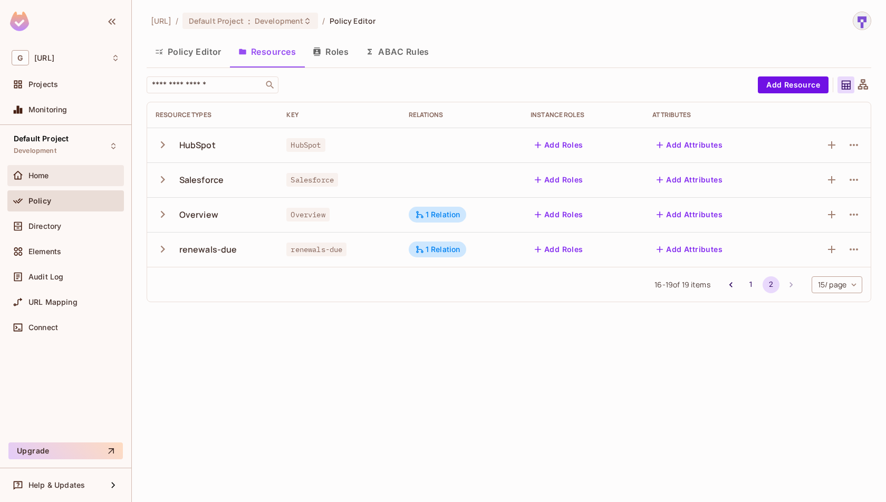
click at [59, 175] on div "Home" at bounding box center [73, 175] width 91 height 8
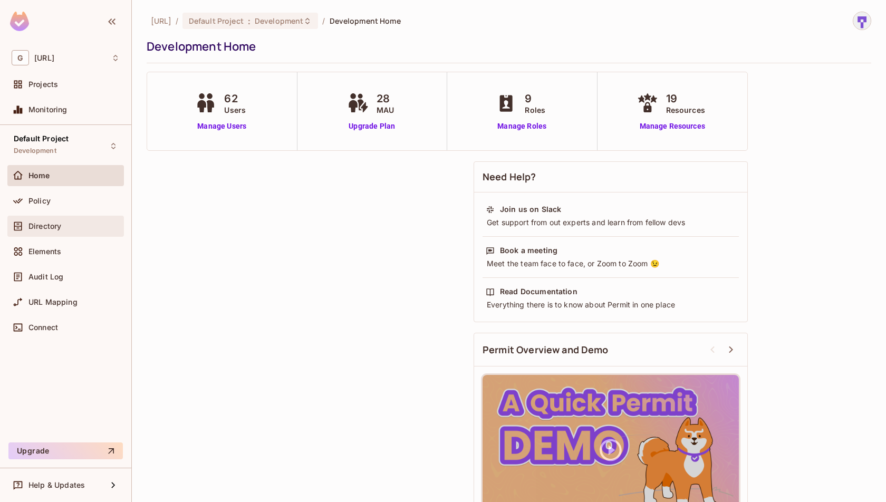
click at [69, 234] on div "Directory" at bounding box center [65, 226] width 117 height 21
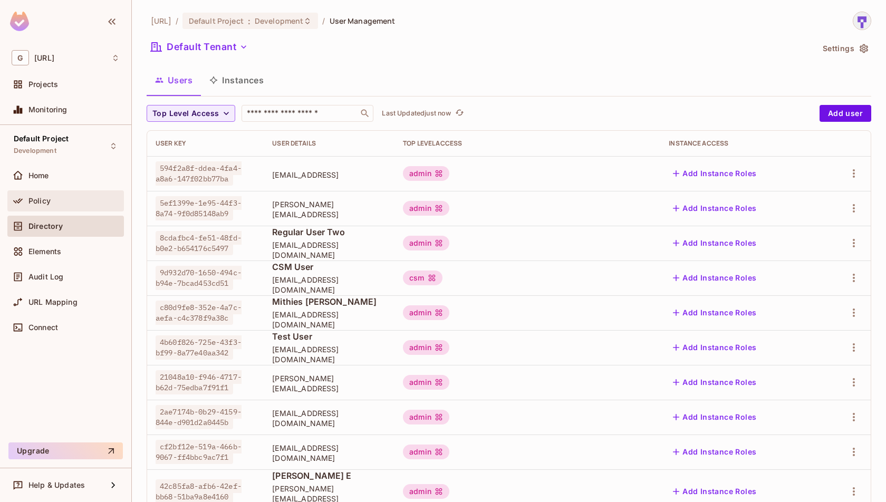
click at [82, 197] on div "Policy" at bounding box center [73, 201] width 91 height 8
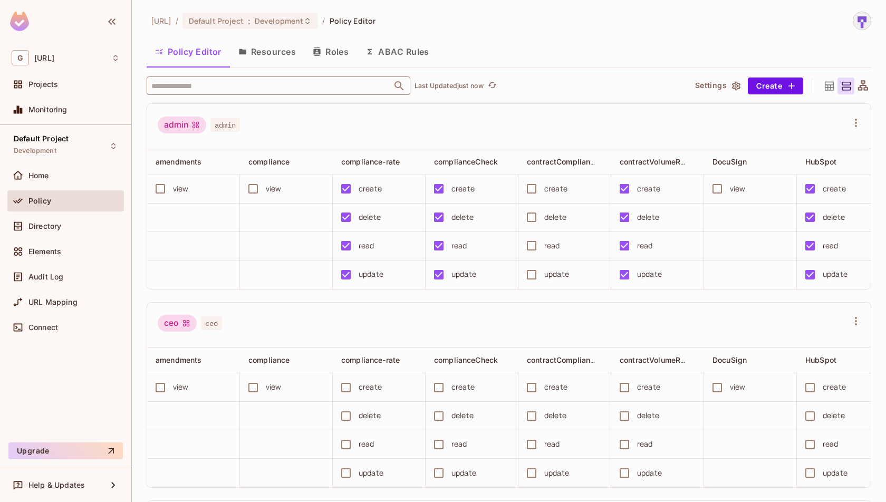
click at [349, 86] on input "text" at bounding box center [269, 85] width 241 height 18
type input "****"
click at [285, 142] on li "Overview Overview" at bounding box center [279, 137] width 264 height 19
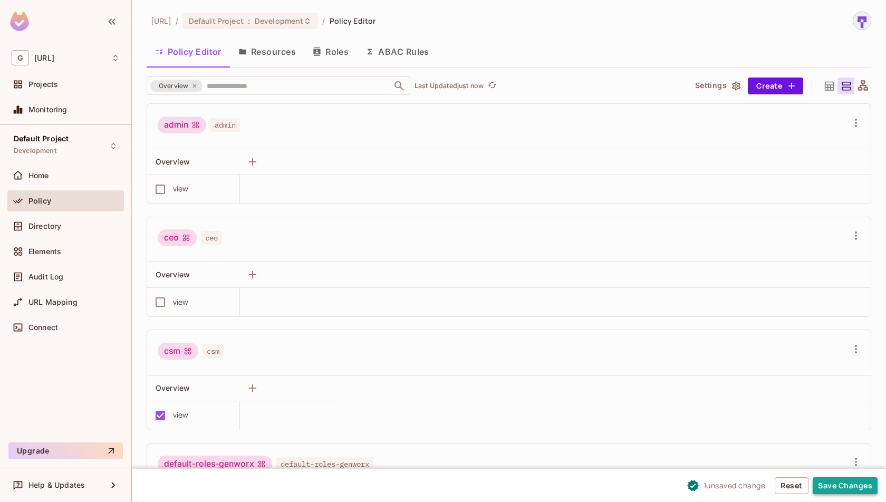
click at [846, 484] on button "Save Changes" at bounding box center [845, 485] width 65 height 17
click at [210, 191] on div "view" at bounding box center [190, 189] width 82 height 22
click at [843, 478] on button "Save Changes" at bounding box center [845, 485] width 65 height 17
click at [838, 486] on button "Save Changes" at bounding box center [845, 485] width 65 height 17
click at [834, 486] on button "Save Changes" at bounding box center [845, 485] width 65 height 17
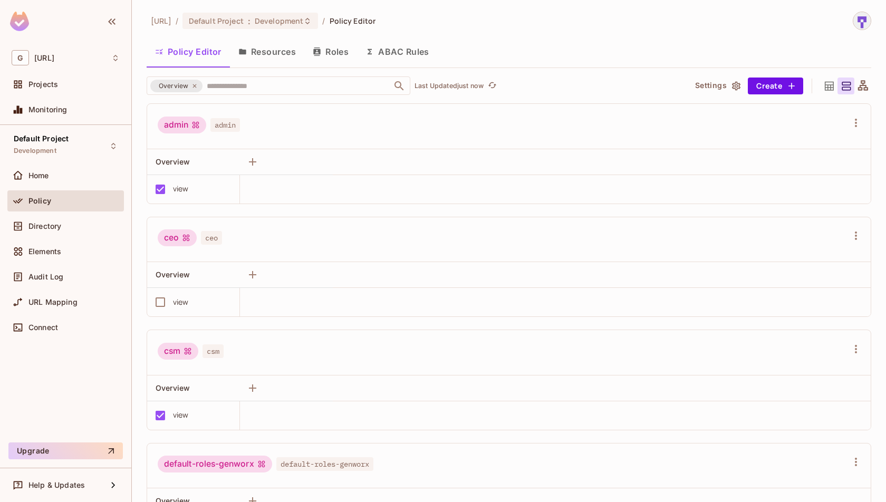
click at [834, 488] on th at bounding box center [602, 501] width 538 height 26
click at [275, 56] on button "Resources" at bounding box center [267, 51] width 74 height 26
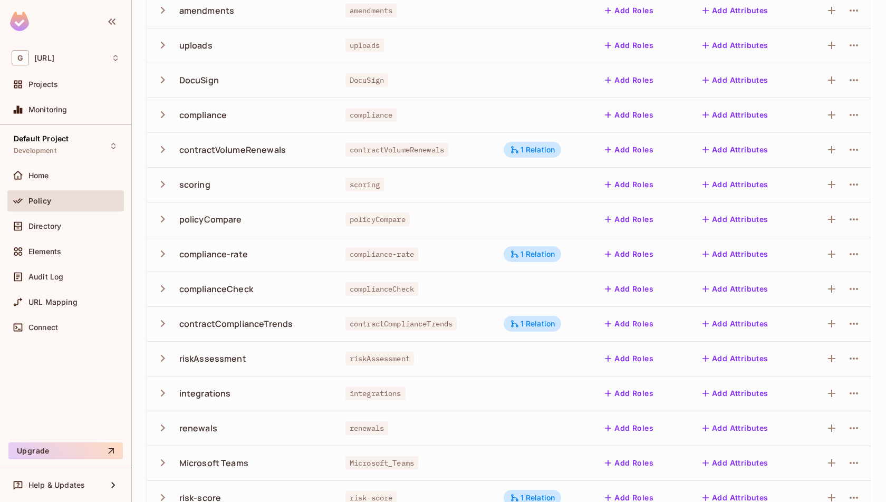
scroll to position [128, 0]
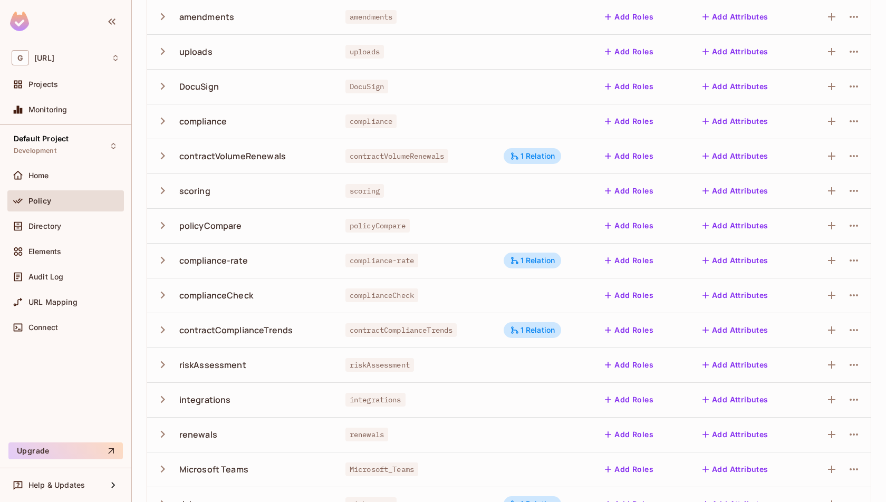
click at [193, 54] on div "uploads" at bounding box center [195, 52] width 33 height 12
click at [163, 54] on icon "button" at bounding box center [163, 51] width 14 height 14
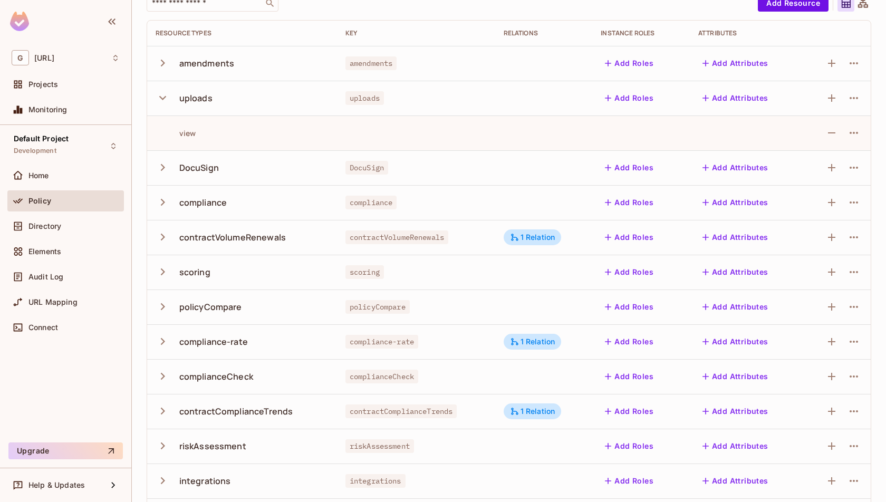
scroll to position [77, 0]
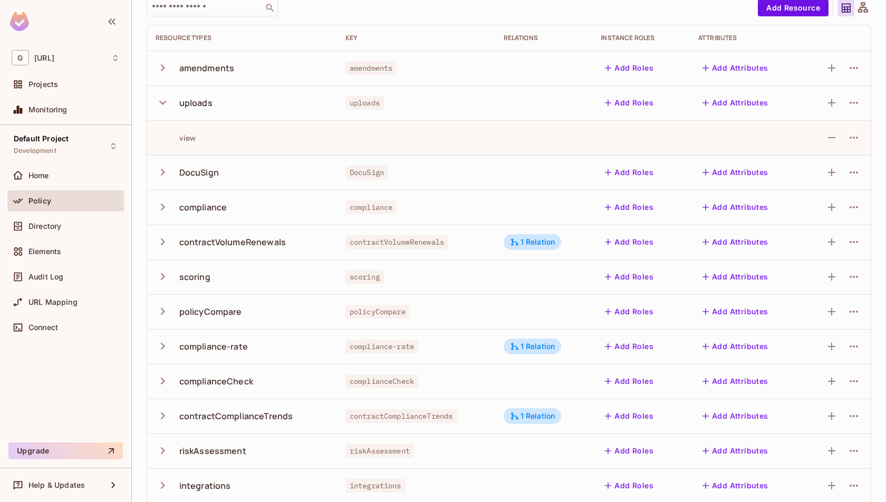
click at [161, 101] on icon "button" at bounding box center [163, 102] width 14 height 14
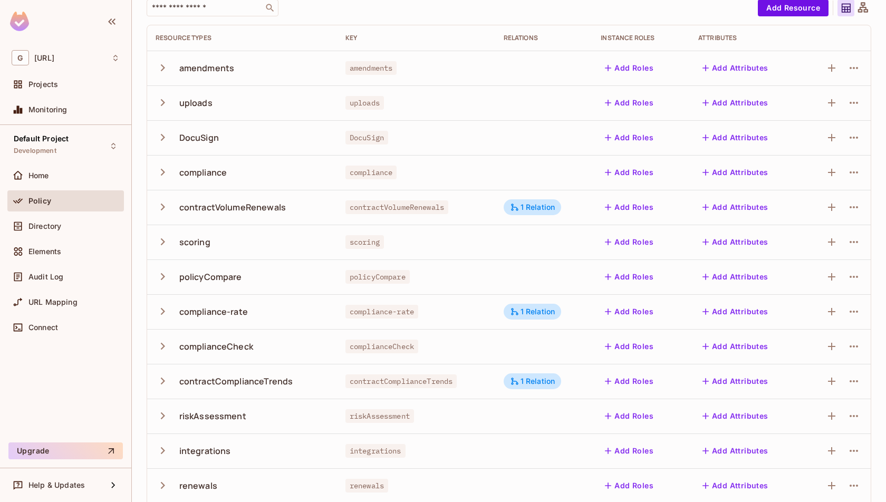
scroll to position [0, 0]
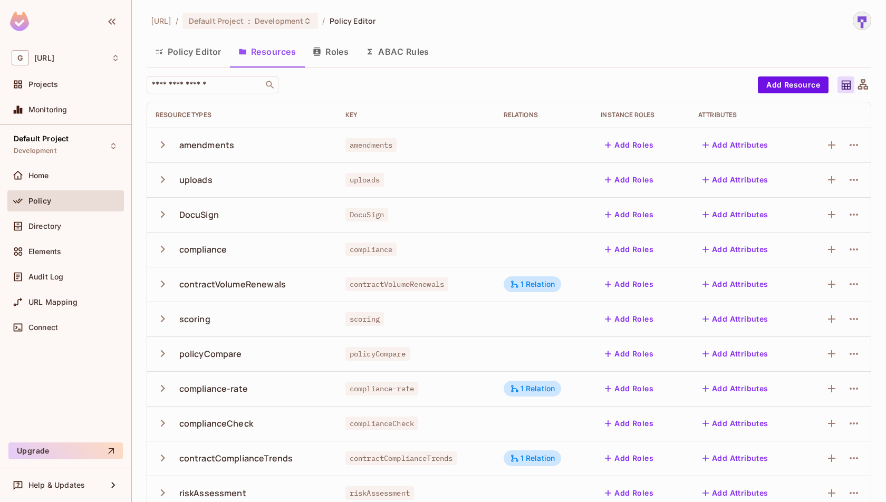
click at [201, 56] on button "Policy Editor" at bounding box center [188, 51] width 83 height 26
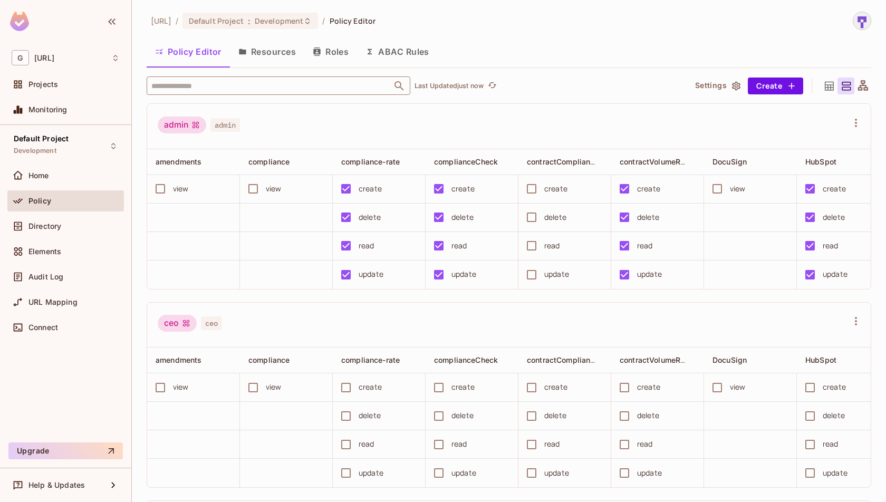
click at [275, 85] on input "text" at bounding box center [269, 85] width 241 height 18
type input "*******"
click at [272, 139] on li "uploads uploads" at bounding box center [279, 137] width 264 height 19
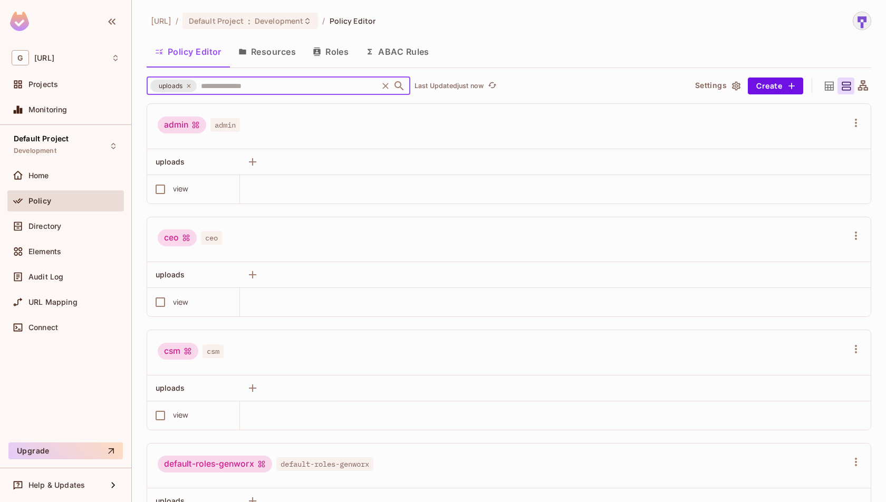
click at [186, 188] on div "view" at bounding box center [181, 189] width 16 height 12
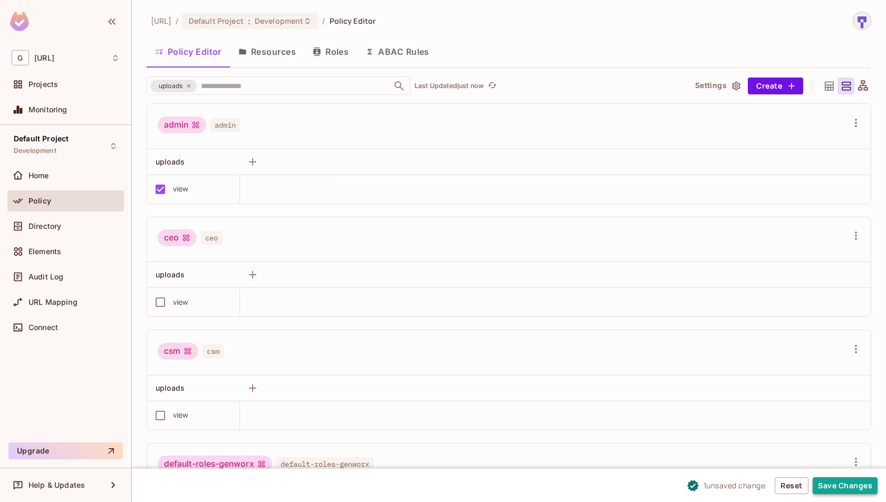
click at [851, 488] on button "Save Changes" at bounding box center [845, 485] width 65 height 17
click at [280, 56] on button "Resources" at bounding box center [267, 51] width 74 height 26
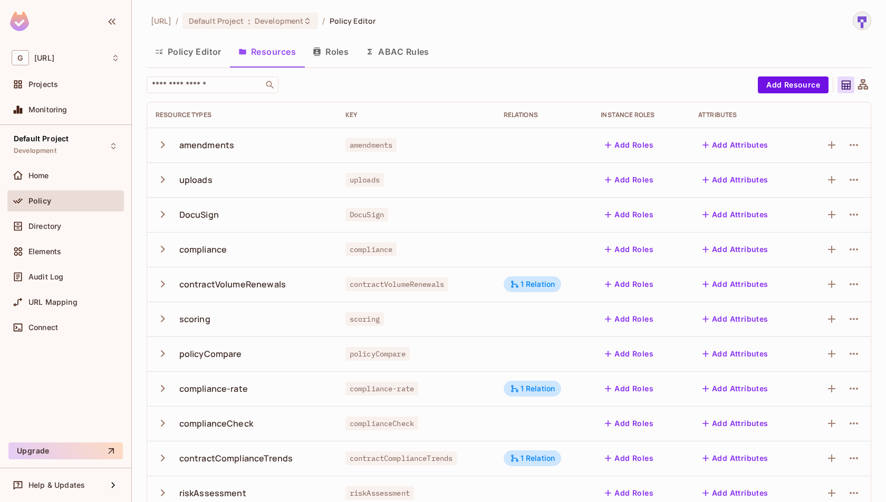
click at [163, 181] on icon "button" at bounding box center [163, 179] width 14 height 14
